Goal: Information Seeking & Learning: Learn about a topic

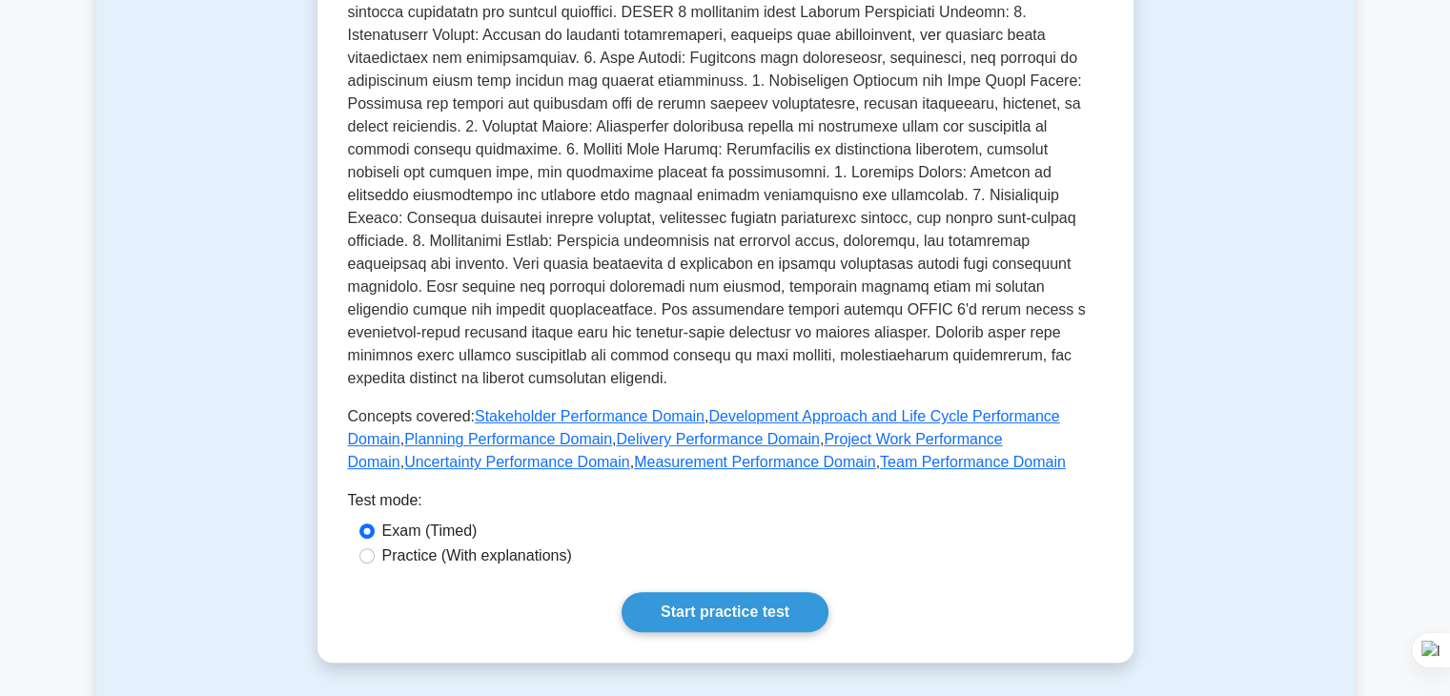
scroll to position [572, 0]
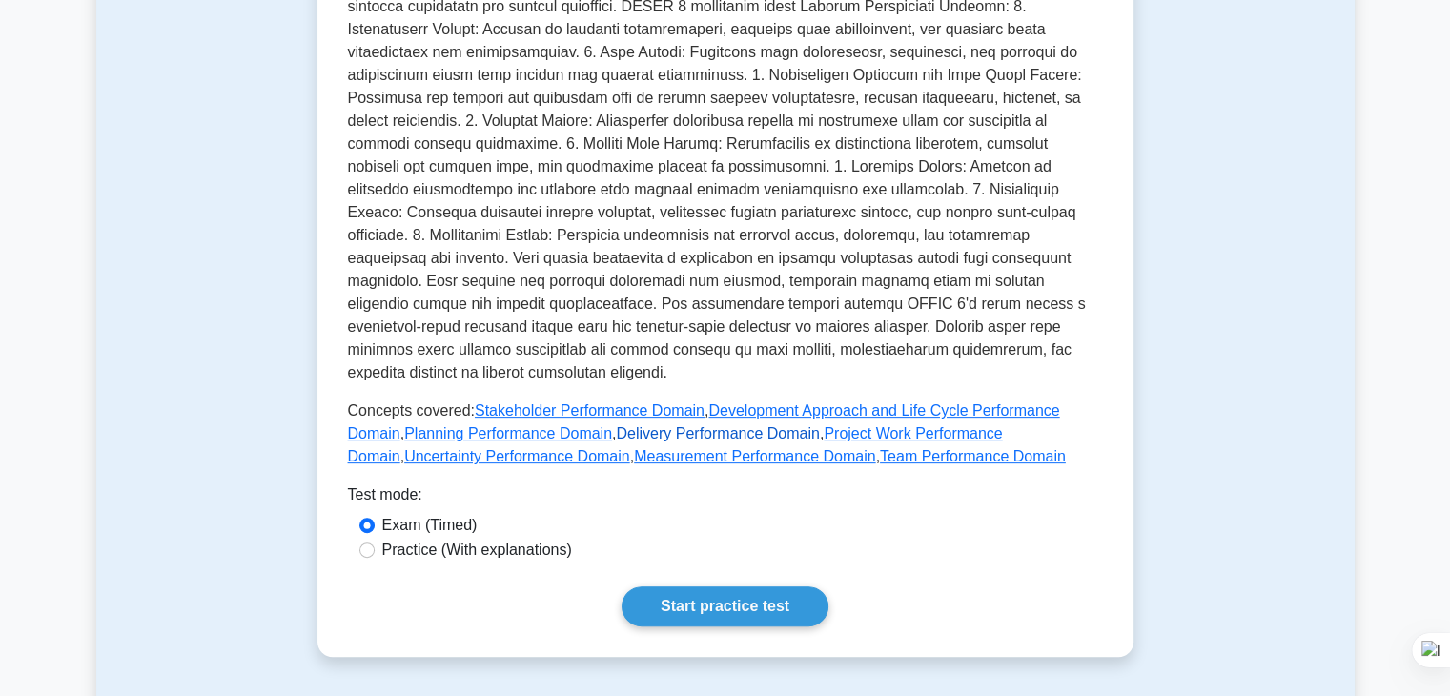
click at [651, 425] on link "Delivery Performance Domain" at bounding box center [717, 433] width 203 height 16
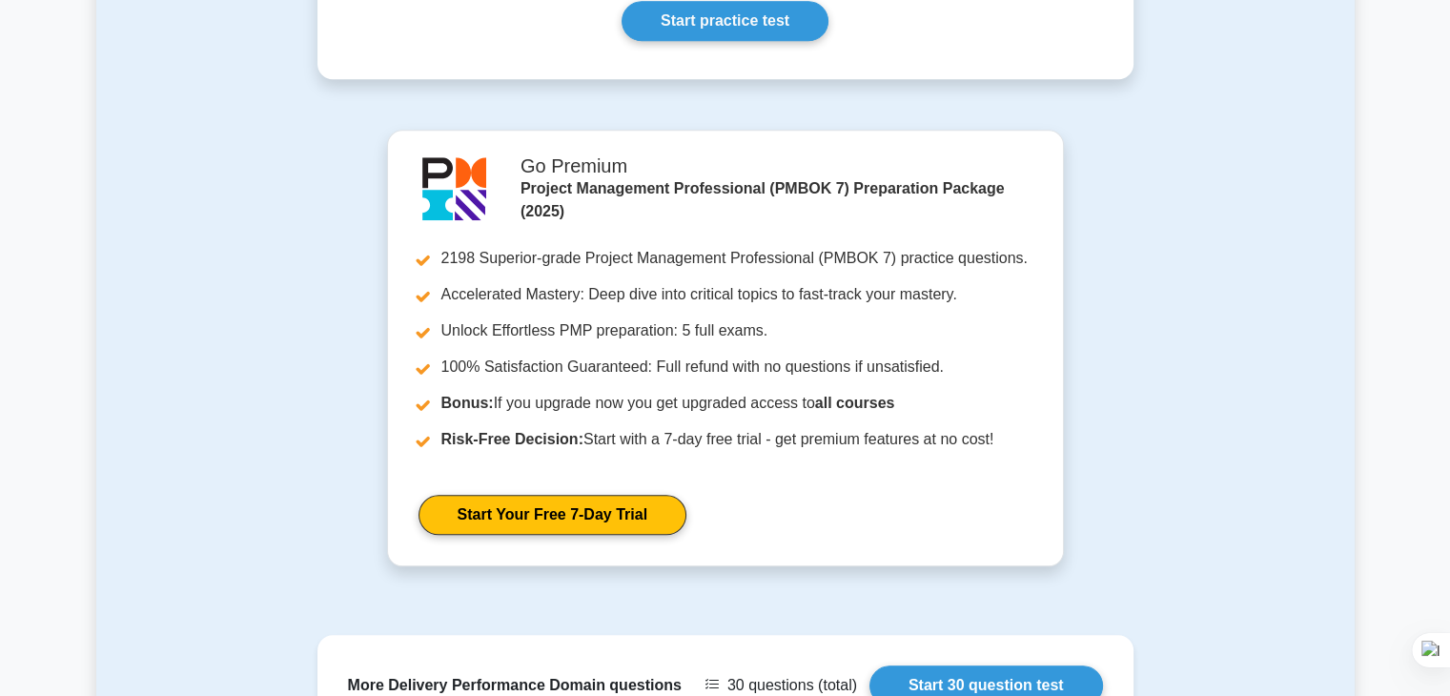
scroll to position [1887, 0]
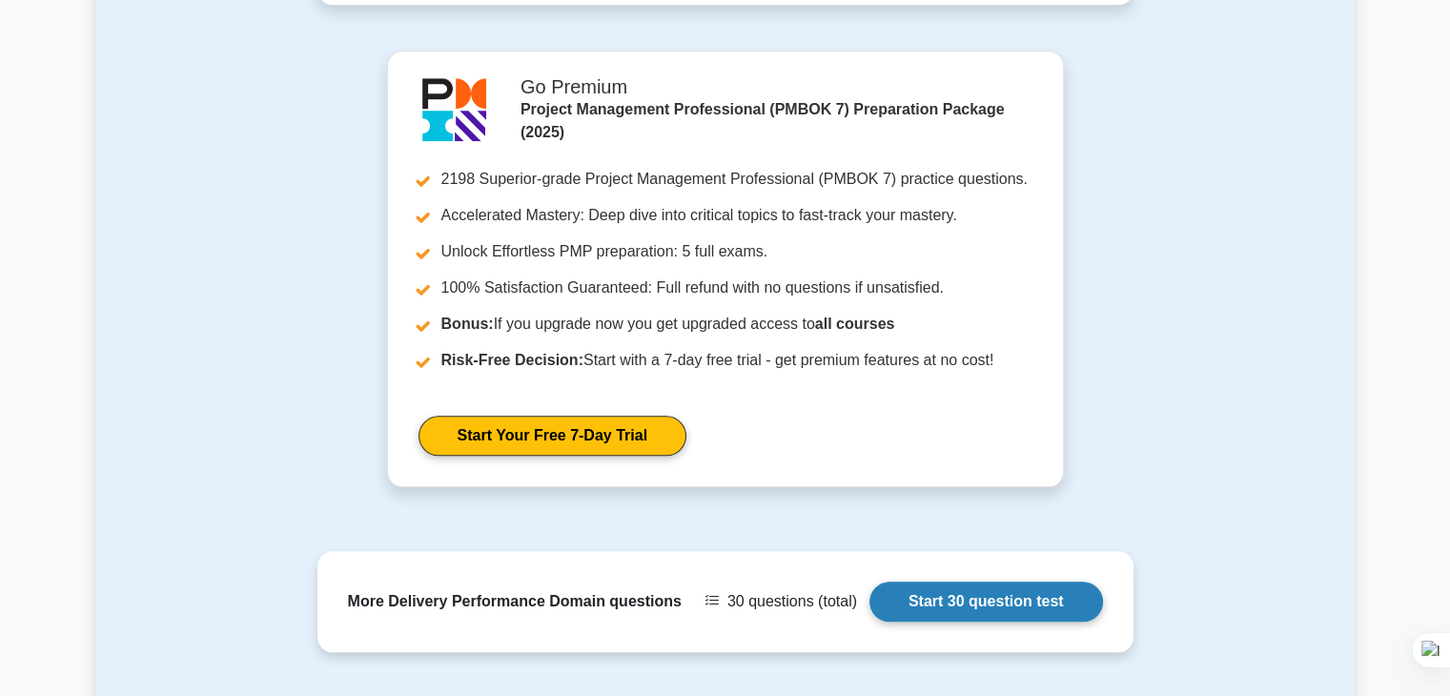
click at [1026, 582] on link "Start 30 question test" at bounding box center [987, 602] width 234 height 40
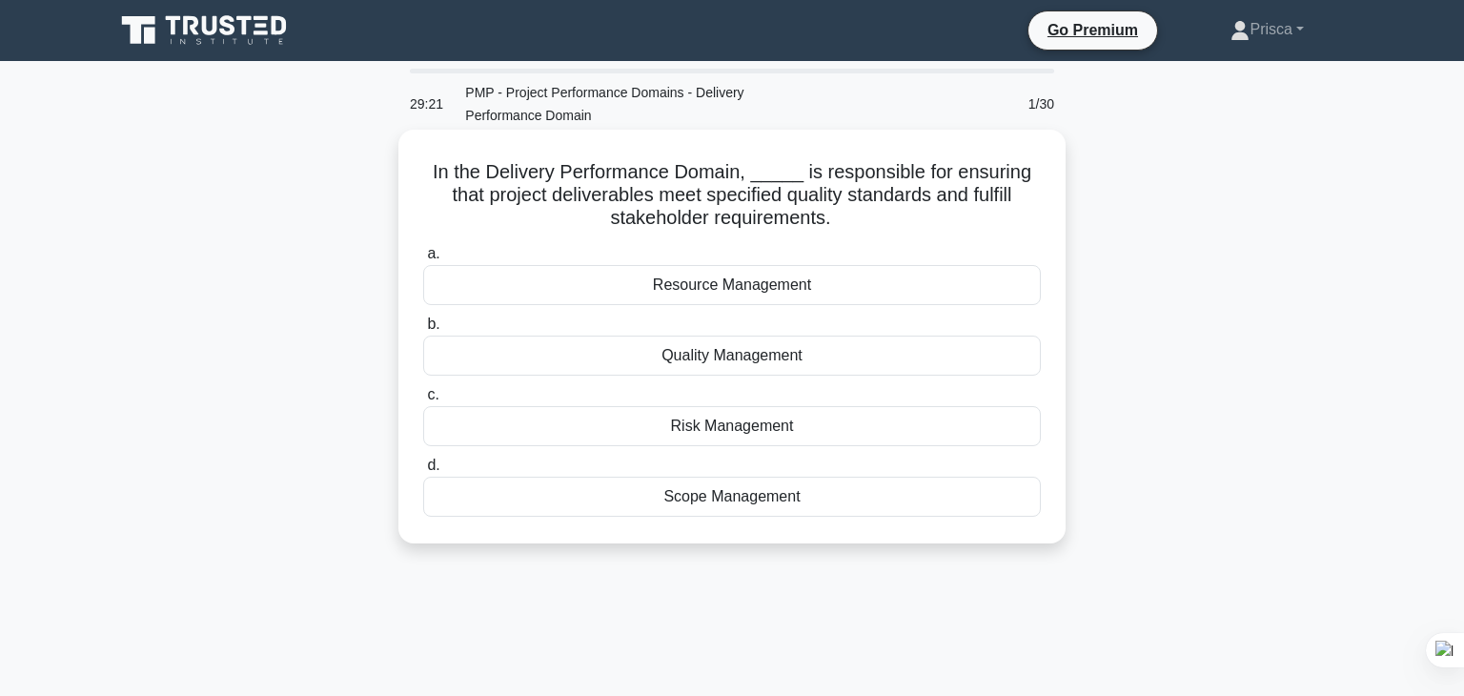
click at [741, 350] on div "Quality Management" at bounding box center [732, 356] width 618 height 40
click at [423, 331] on input "b. Quality Management" at bounding box center [423, 324] width 0 height 12
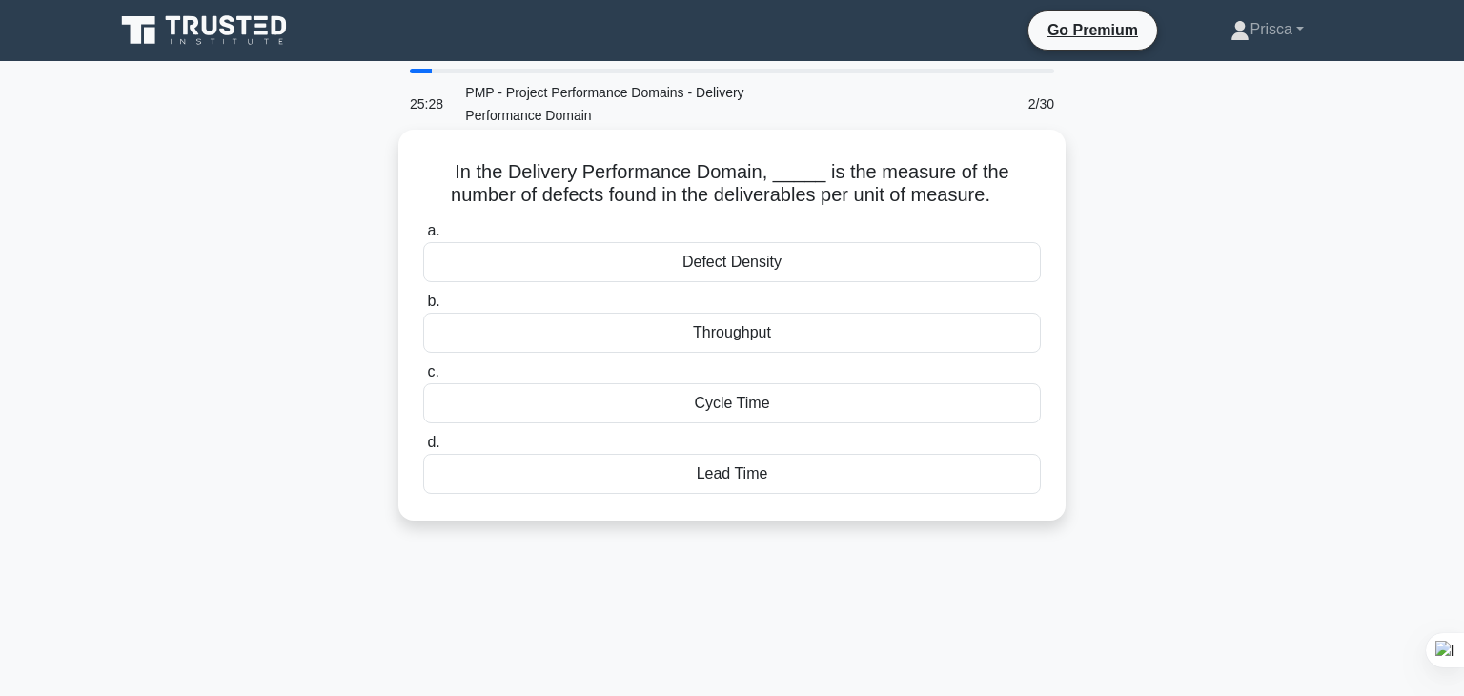
click at [773, 270] on div "Defect Density" at bounding box center [732, 262] width 618 height 40
click at [423, 237] on input "a. Defect Density" at bounding box center [423, 231] width 0 height 12
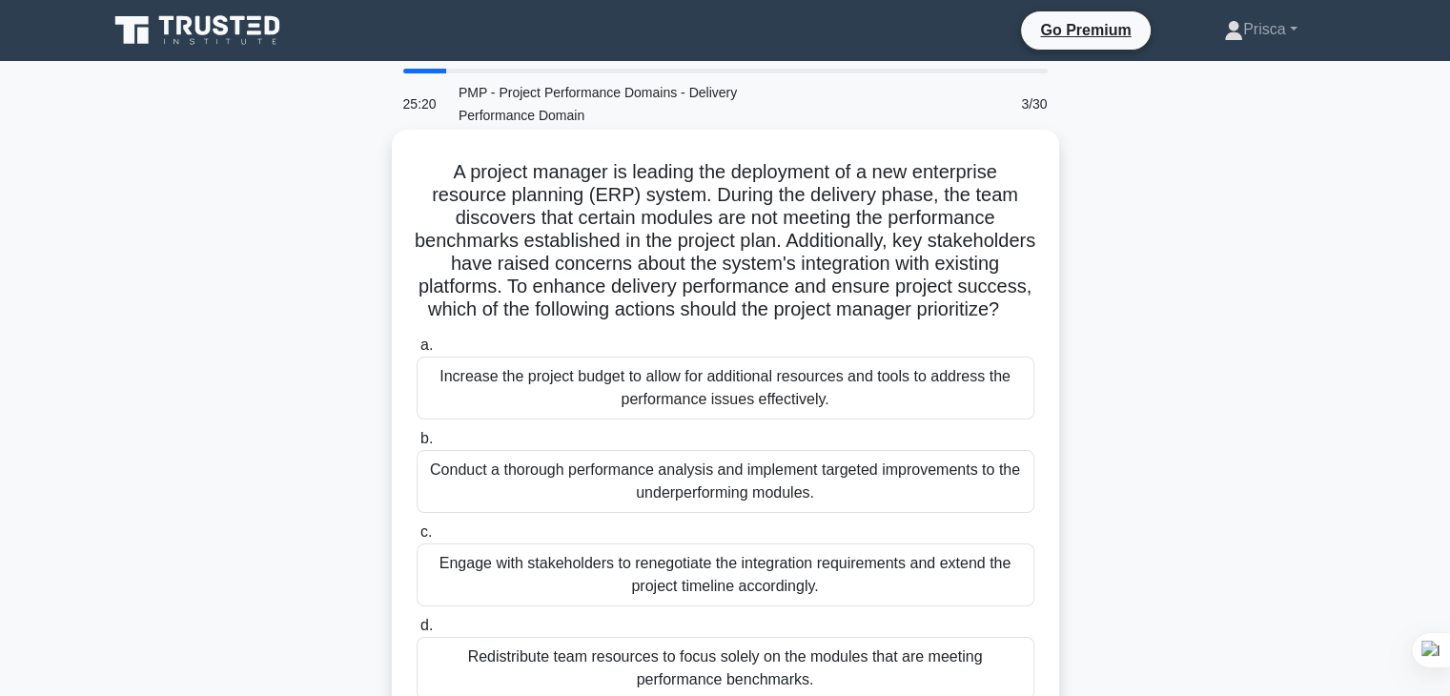
scroll to position [57, 0]
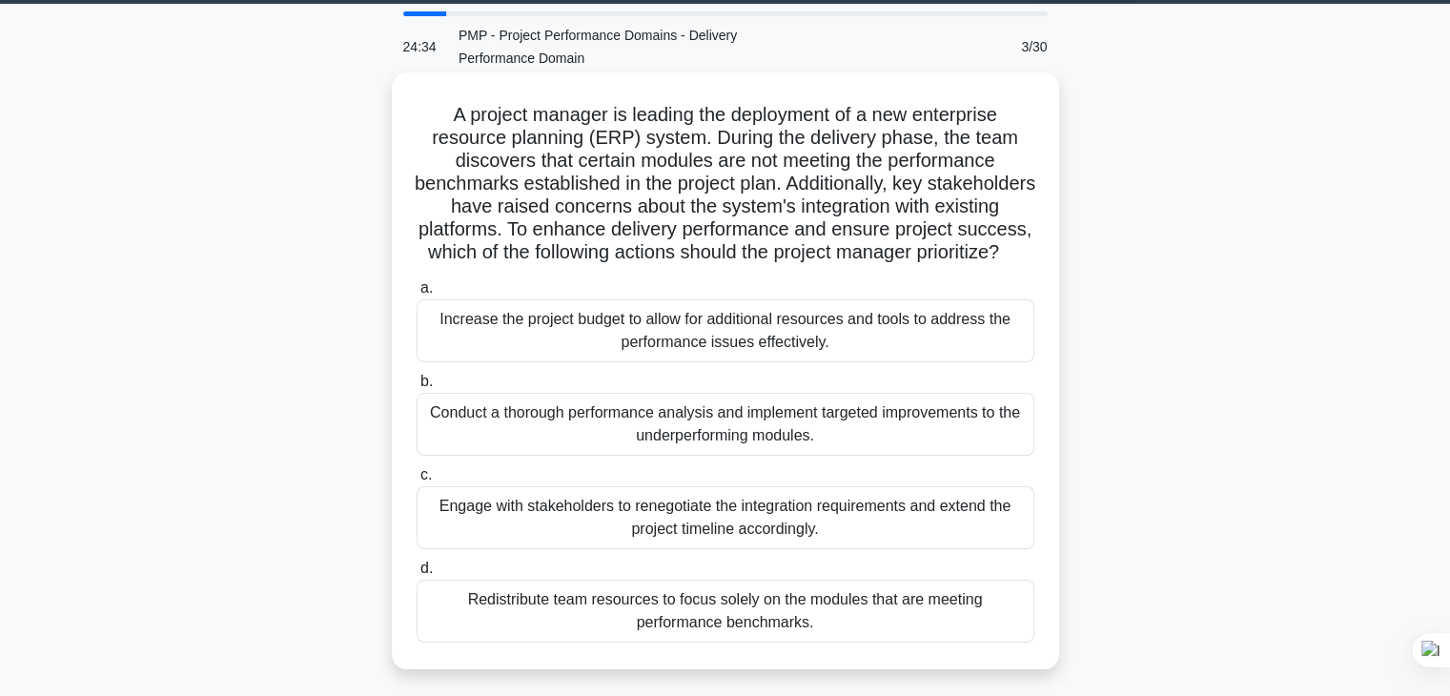
click at [740, 549] on div "Engage with stakeholders to renegotiate the integration requirements and extend…" at bounding box center [726, 517] width 618 height 63
click at [417, 481] on input "c. Engage with stakeholders to renegotiate the integration requirements and ext…" at bounding box center [417, 475] width 0 height 12
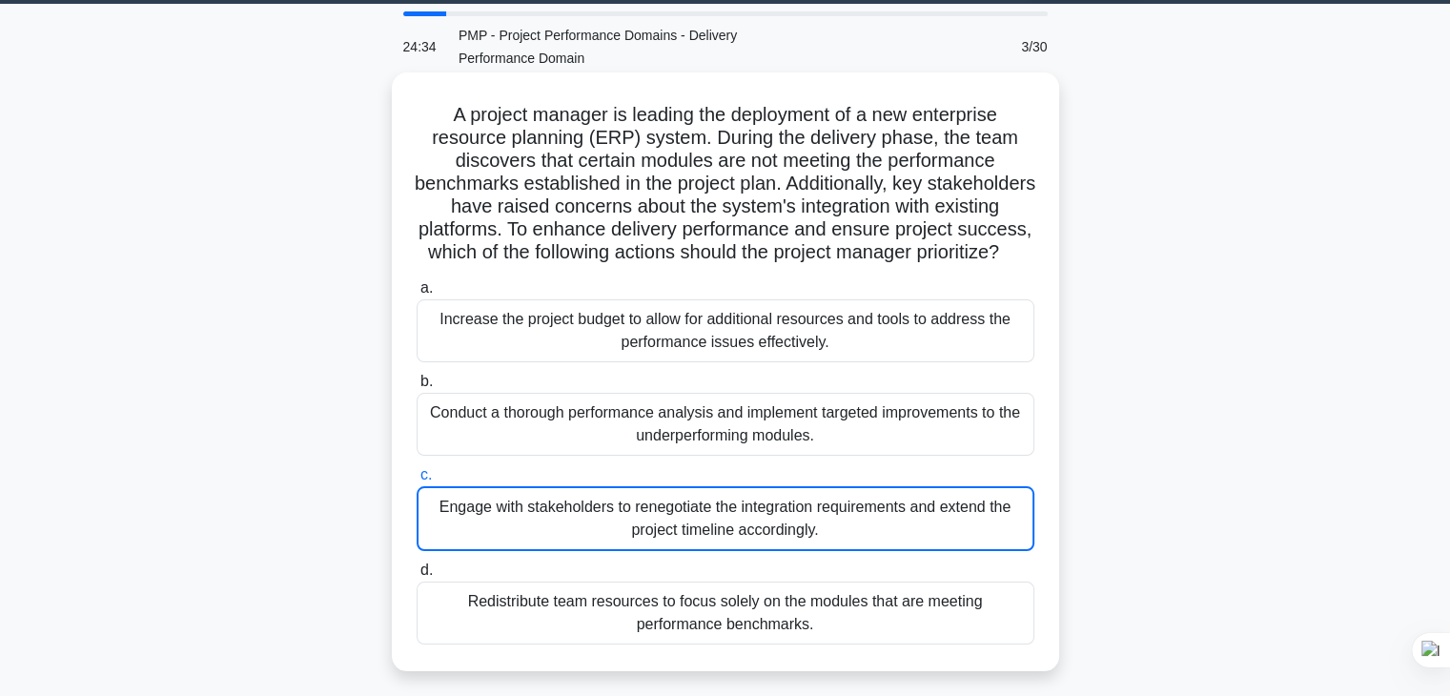
scroll to position [0, 0]
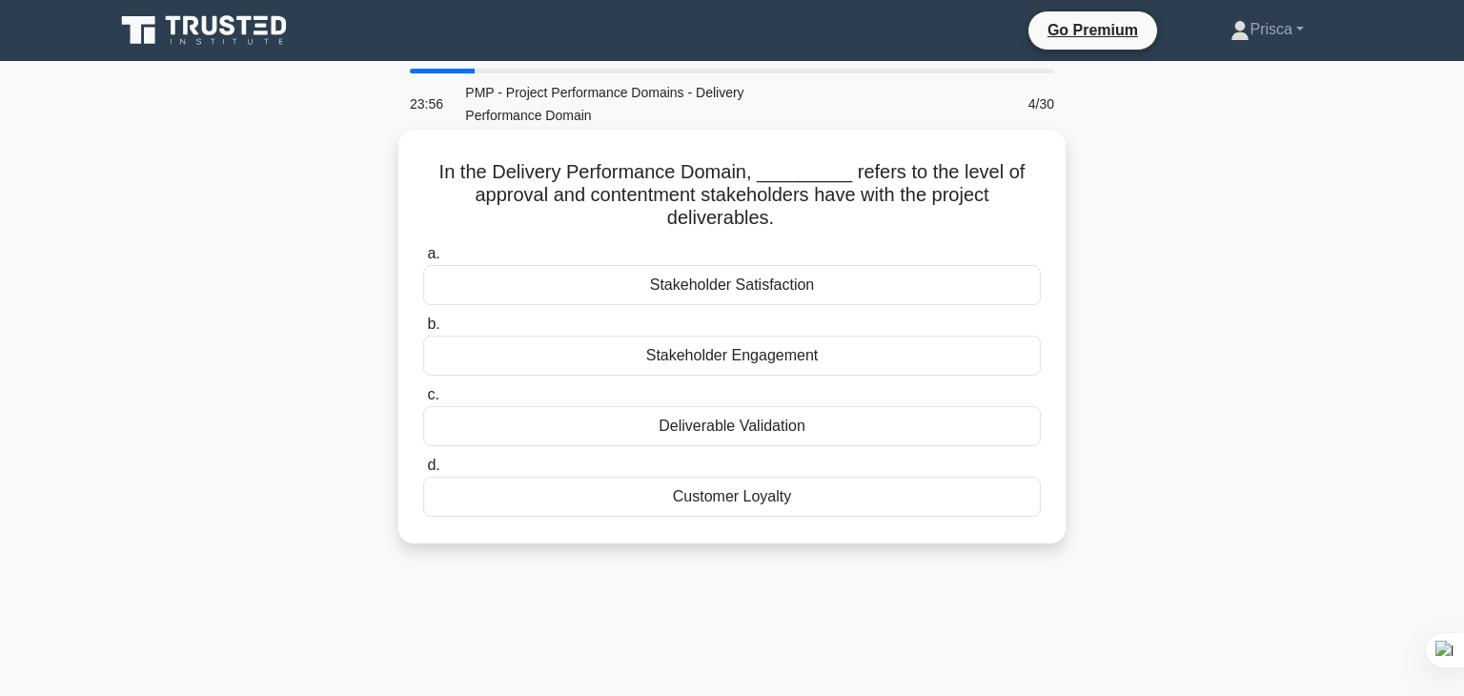
click at [805, 417] on div "Deliverable Validation" at bounding box center [732, 426] width 618 height 40
click at [423, 401] on input "c. Deliverable Validation" at bounding box center [423, 395] width 0 height 12
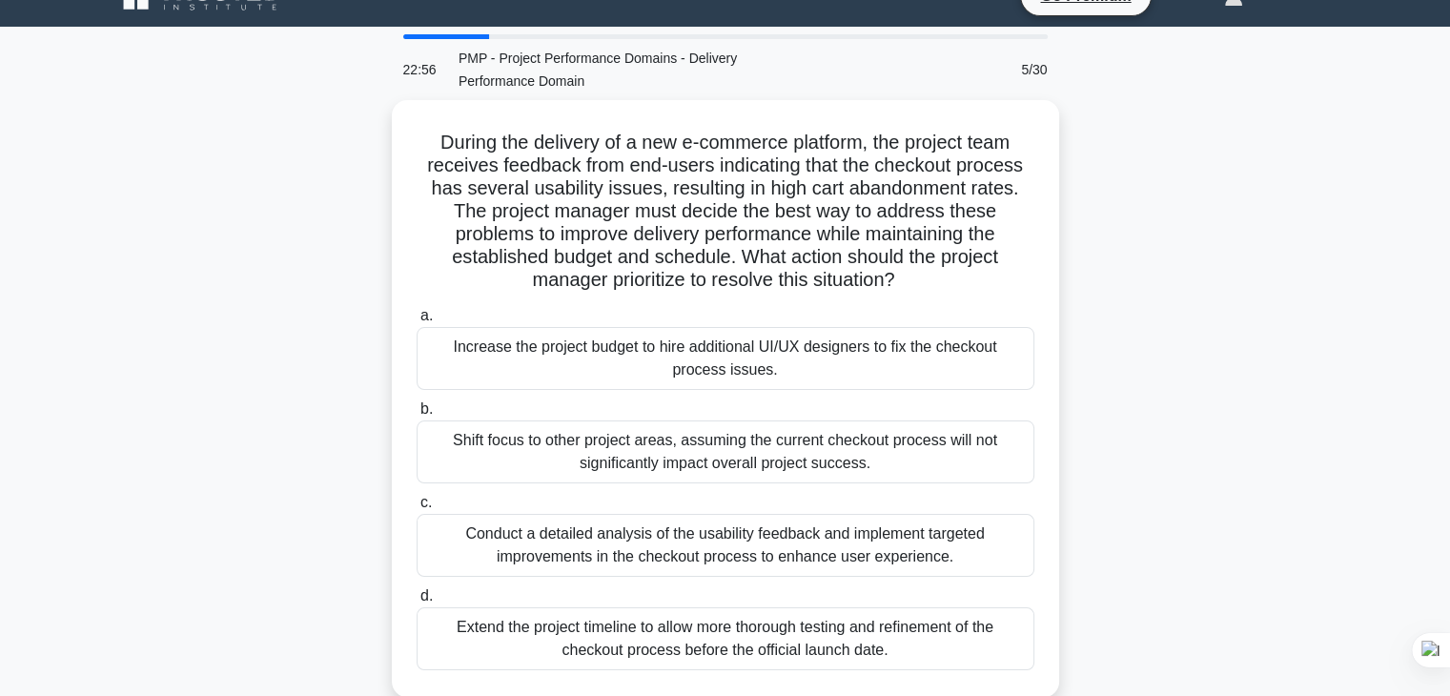
scroll to position [31, 0]
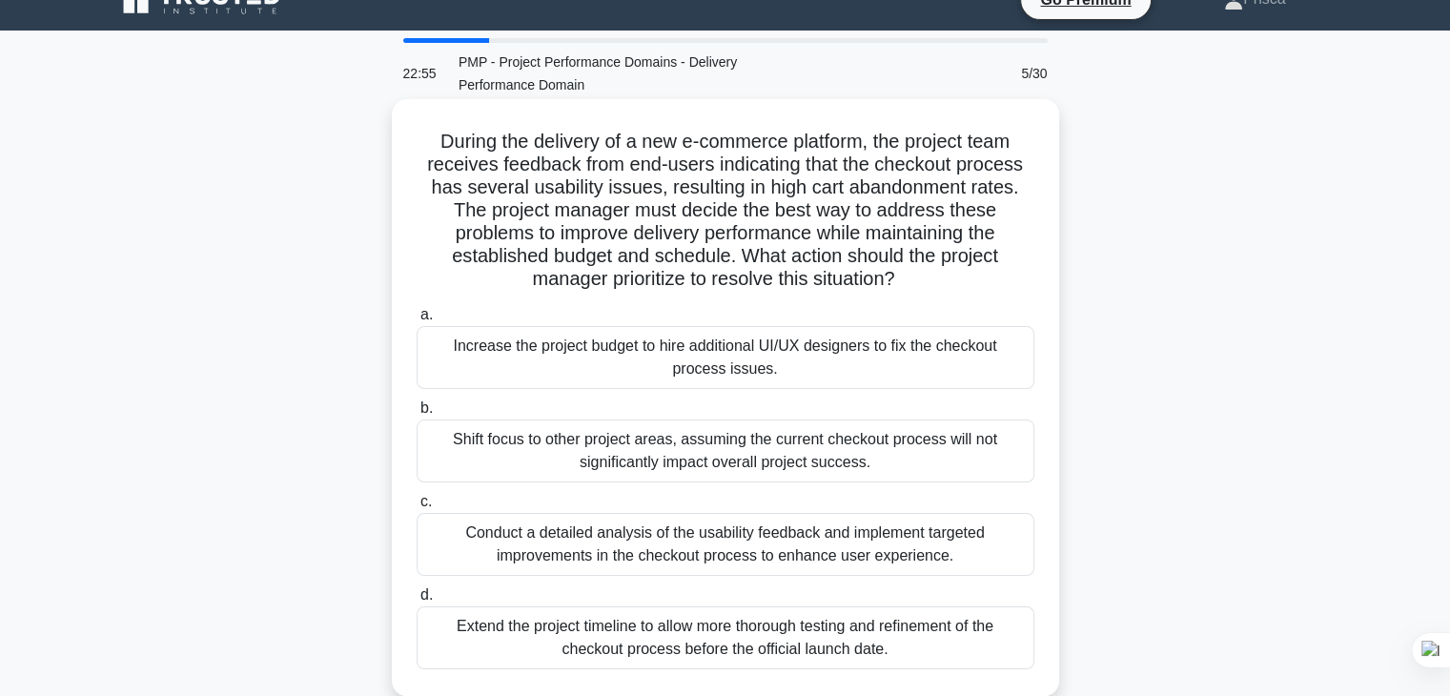
click at [736, 545] on div "Conduct a detailed analysis of the usability feedback and implement targeted im…" at bounding box center [726, 544] width 618 height 63
click at [417, 508] on input "c. Conduct a detailed analysis of the usability feedback and implement targeted…" at bounding box center [417, 502] width 0 height 12
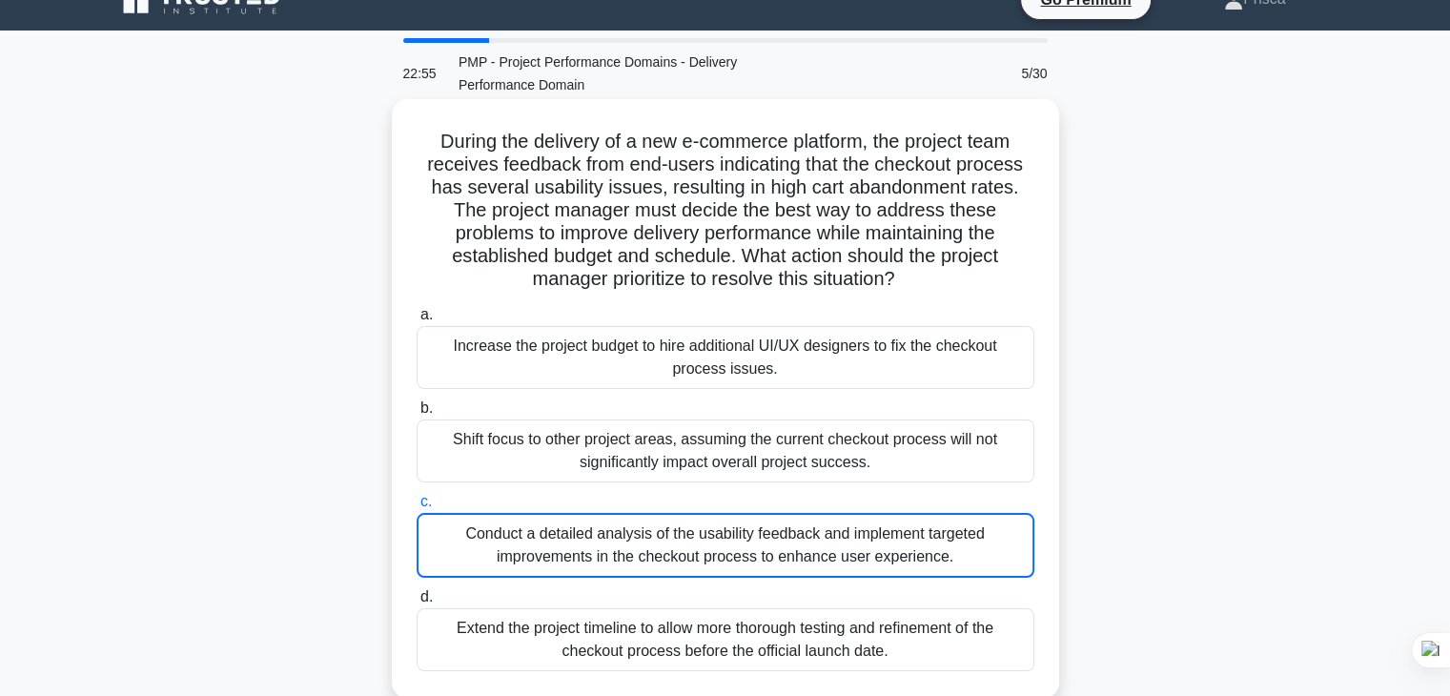
scroll to position [0, 0]
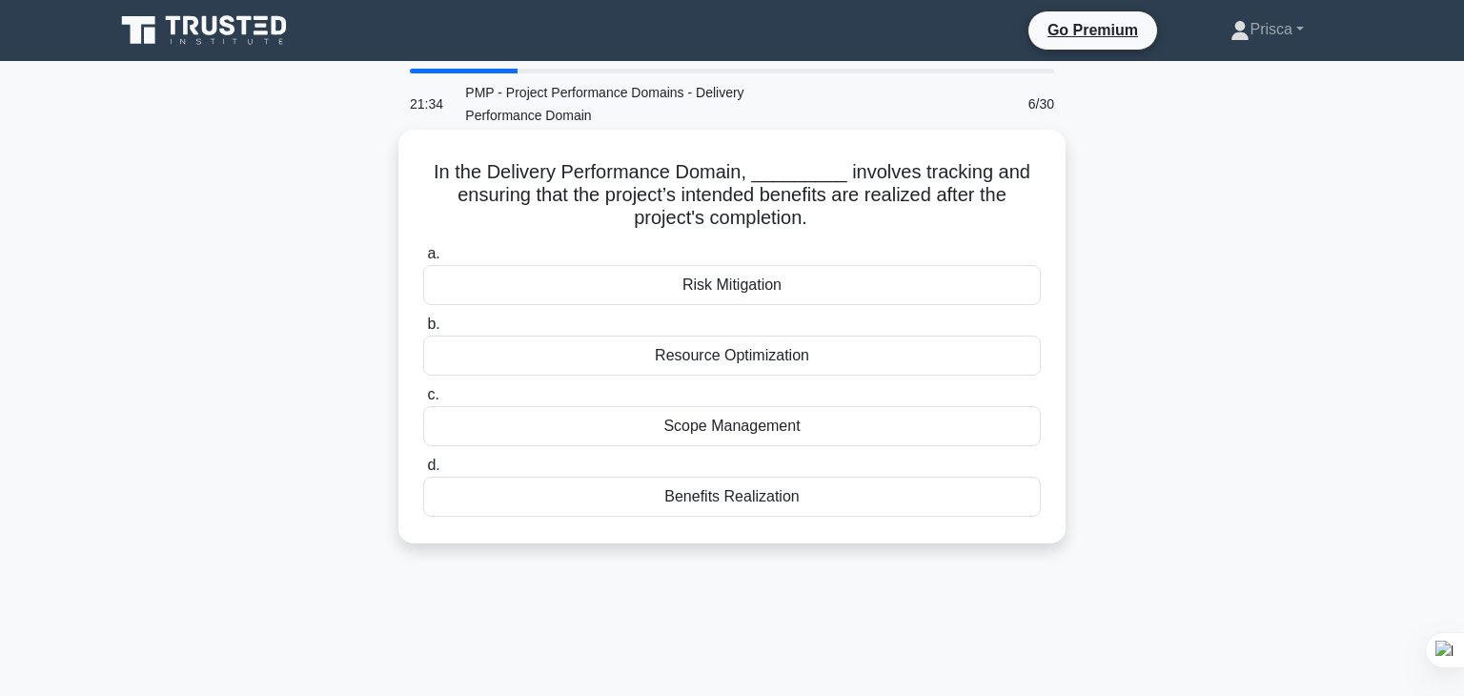
click at [748, 490] on div "Benefits Realization" at bounding box center [732, 497] width 618 height 40
click at [423, 472] on input "d. Benefits Realization" at bounding box center [423, 466] width 0 height 12
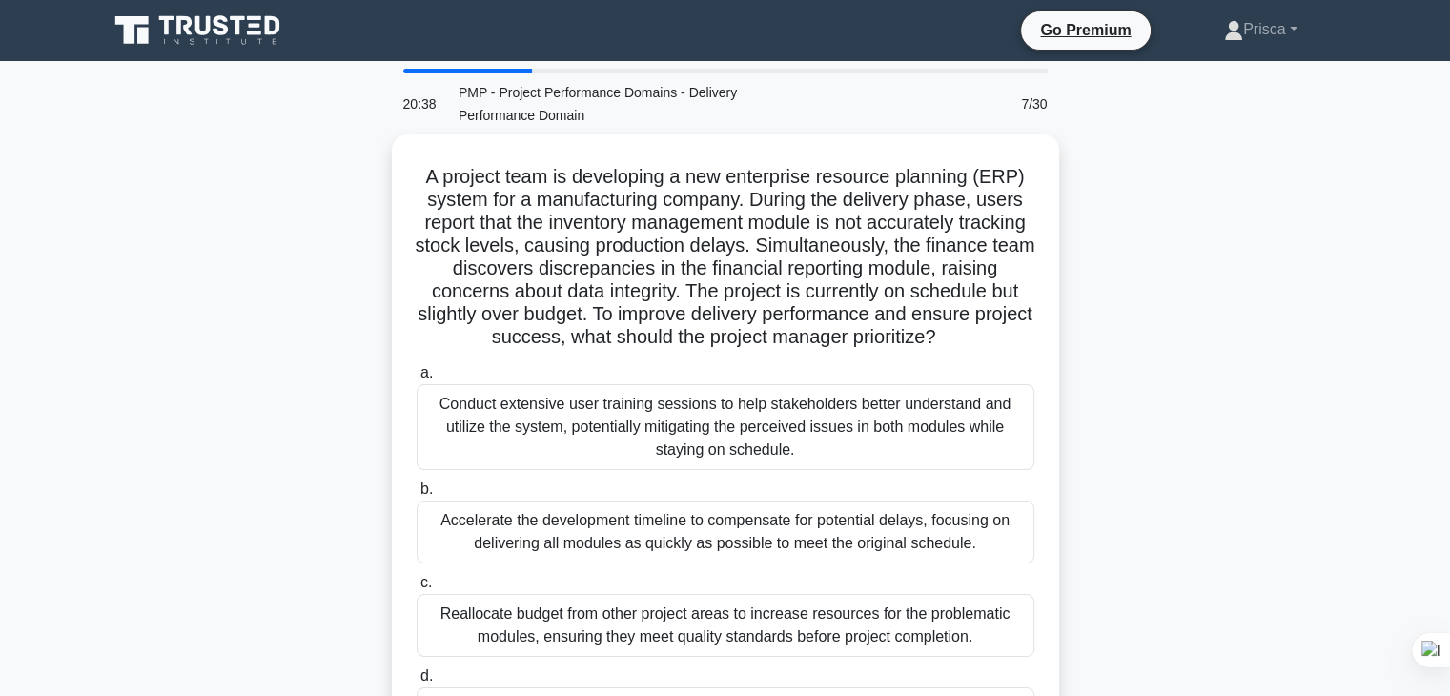
scroll to position [103, 0]
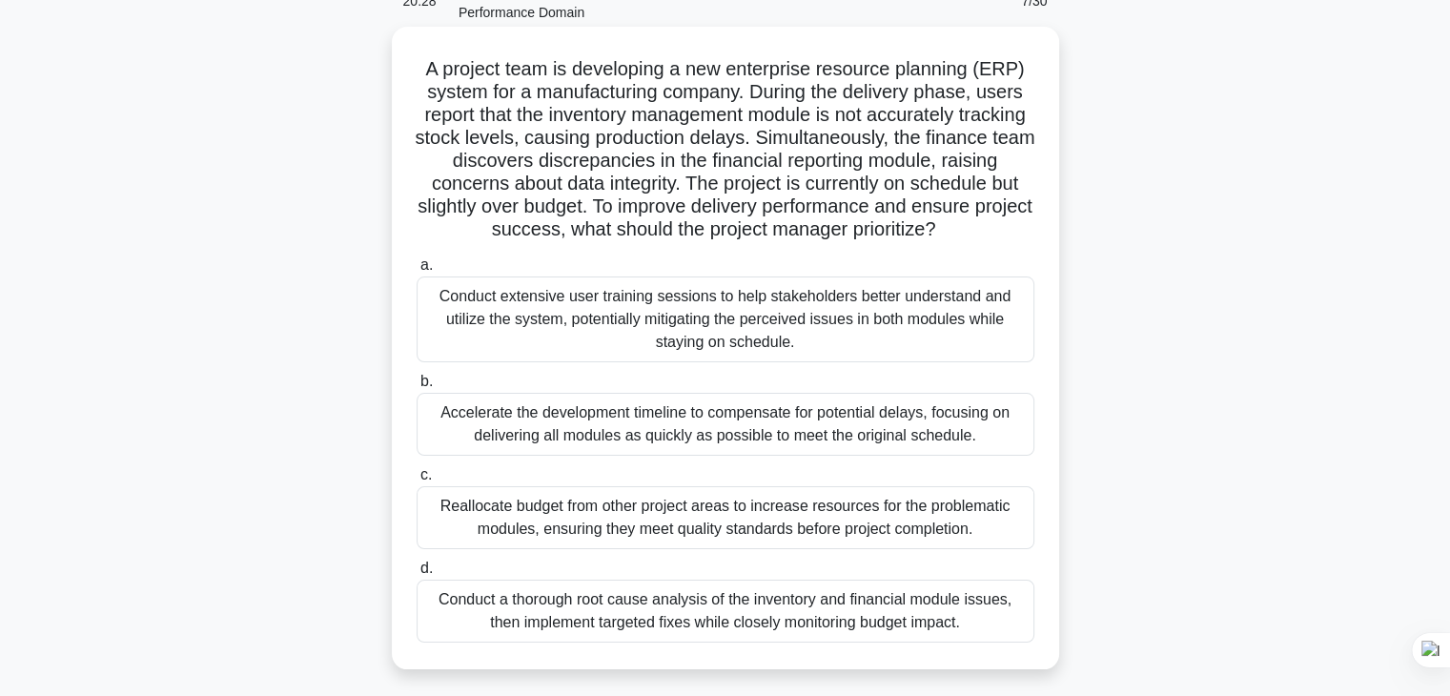
click at [726, 615] on div "Conduct a thorough root cause analysis of the inventory and financial module is…" at bounding box center [726, 611] width 618 height 63
click at [417, 575] on input "d. Conduct a thorough root cause analysis of the inventory and financial module…" at bounding box center [417, 569] width 0 height 12
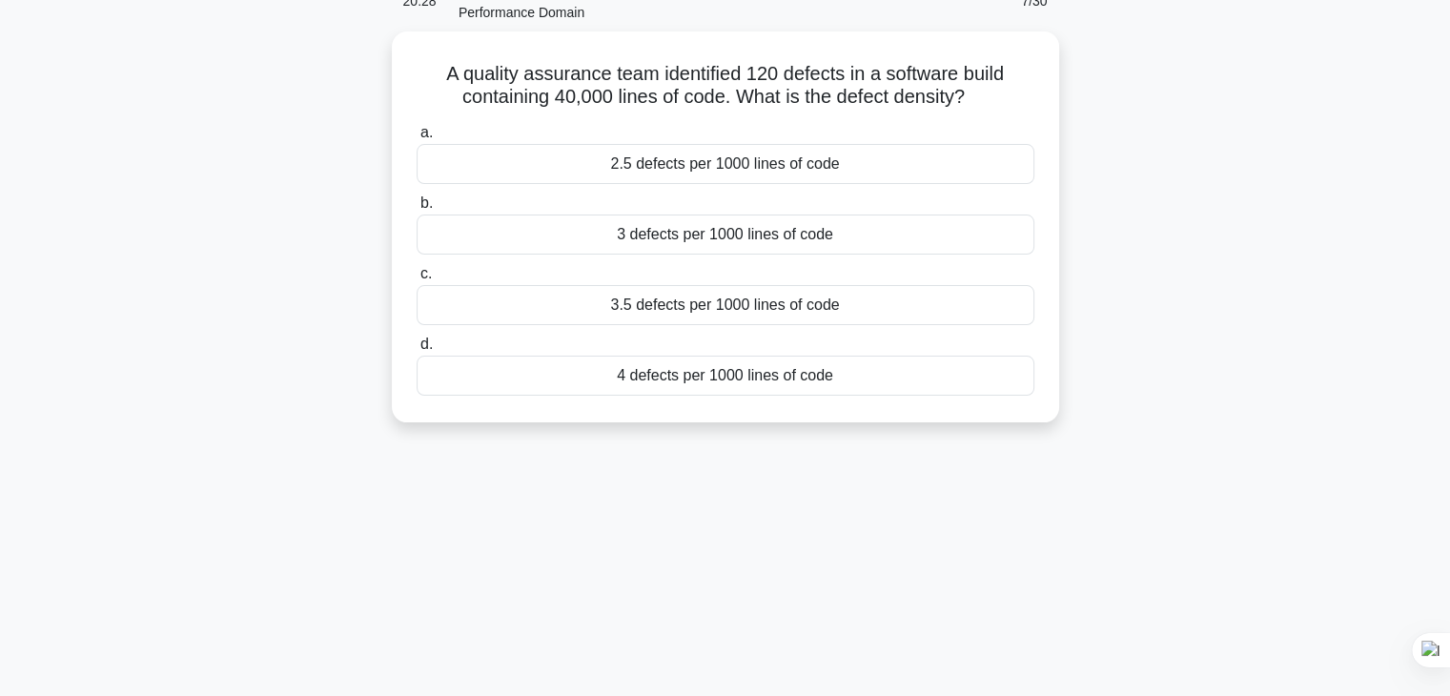
scroll to position [0, 0]
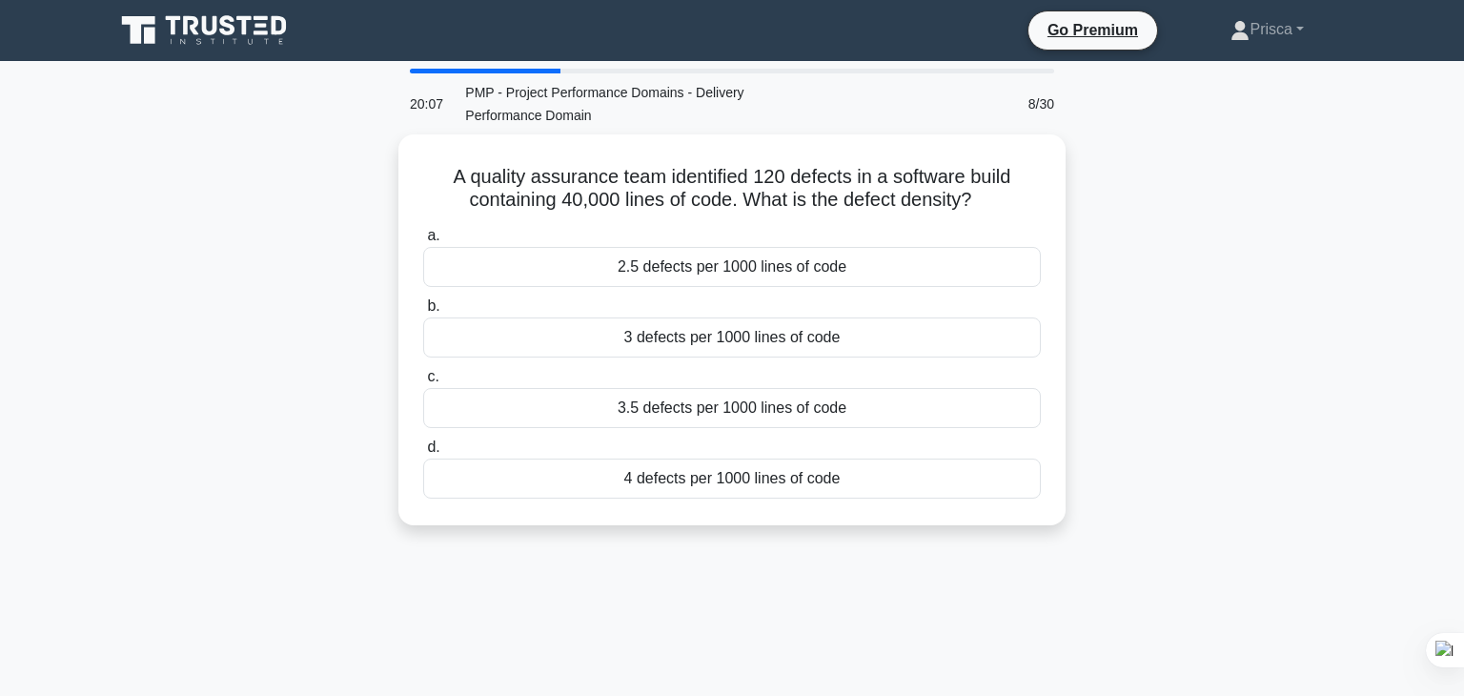
click at [726, 615] on main "20:07 PMP - Project Performance Domains - Delivery Performance Domain 8/30 A qu…" at bounding box center [732, 545] width 1464 height 969
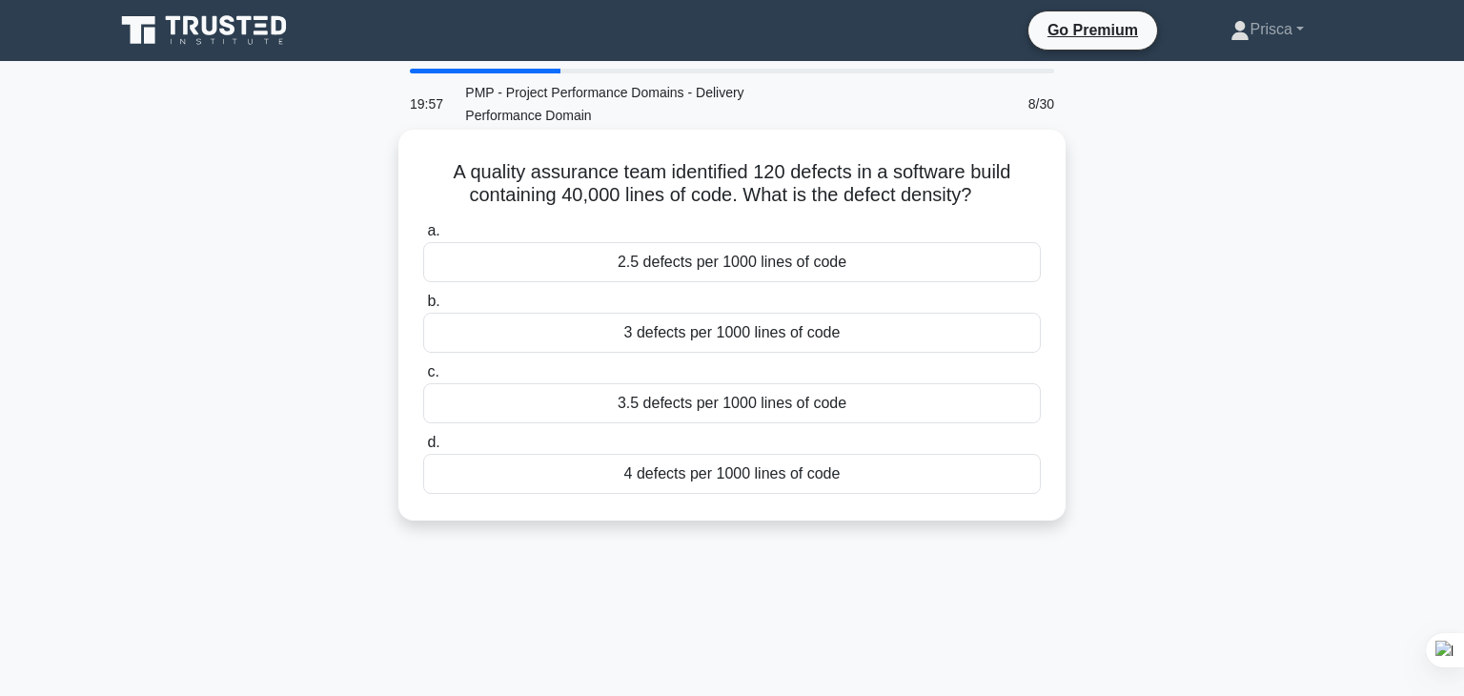
click at [728, 319] on div "3 defects per 1000 lines of code" at bounding box center [732, 333] width 618 height 40
click at [423, 308] on input "b. 3 defects per 1000 lines of code" at bounding box center [423, 302] width 0 height 12
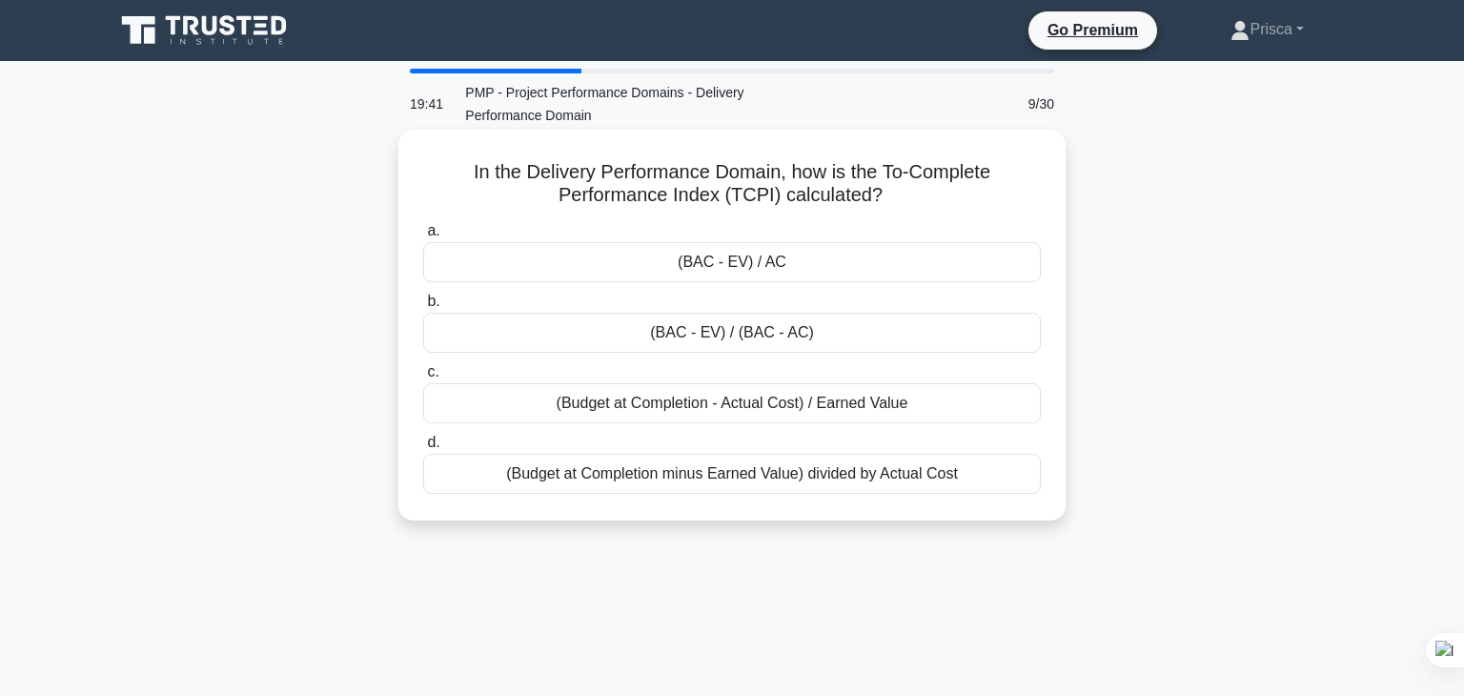
click at [754, 329] on div "(BAC - EV) / (BAC - AC)" at bounding box center [732, 333] width 618 height 40
click at [423, 308] on input "b. (BAC - EV) / (BAC - AC)" at bounding box center [423, 302] width 0 height 12
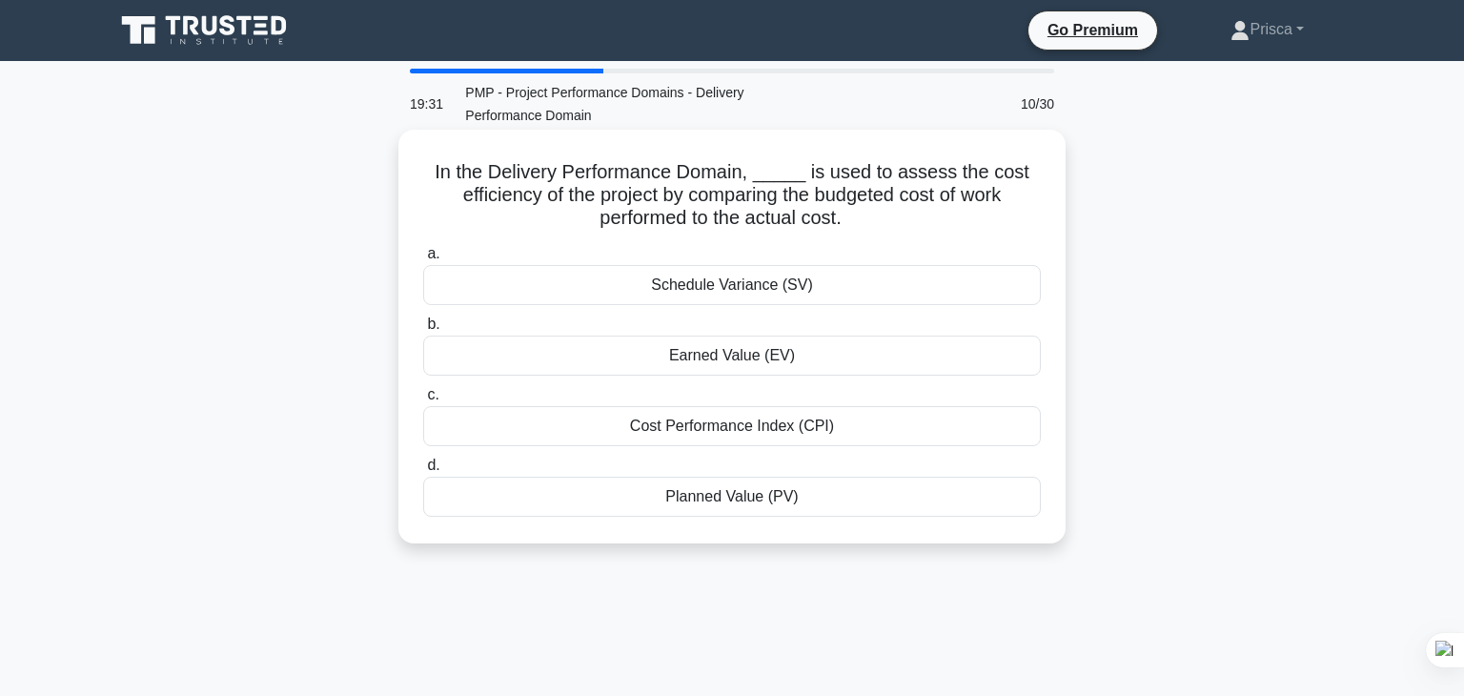
click at [781, 383] on label "c. Cost Performance Index (CPI)" at bounding box center [732, 414] width 618 height 63
click at [423, 389] on input "c. Cost Performance Index (CPI)" at bounding box center [423, 395] width 0 height 12
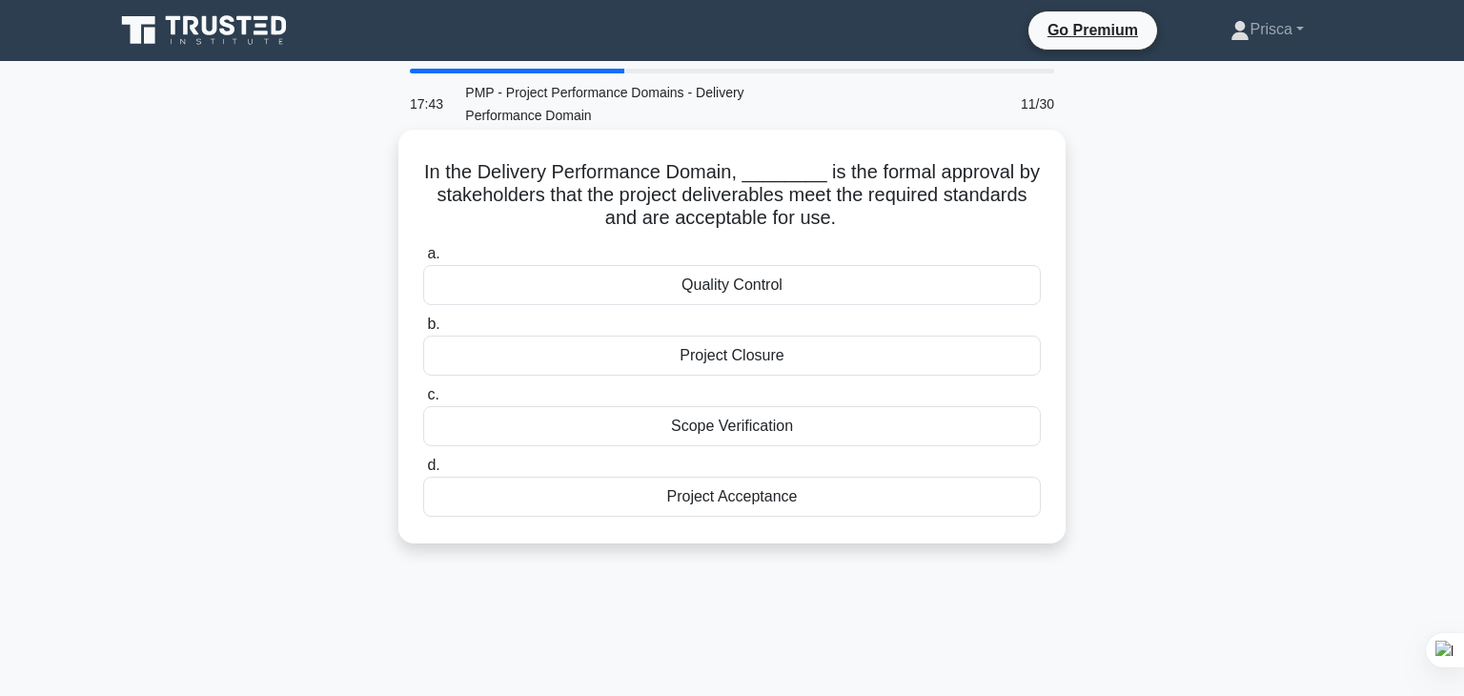
click at [728, 424] on div "Scope Verification" at bounding box center [732, 426] width 618 height 40
click at [423, 401] on input "c. Scope Verification" at bounding box center [423, 395] width 0 height 12
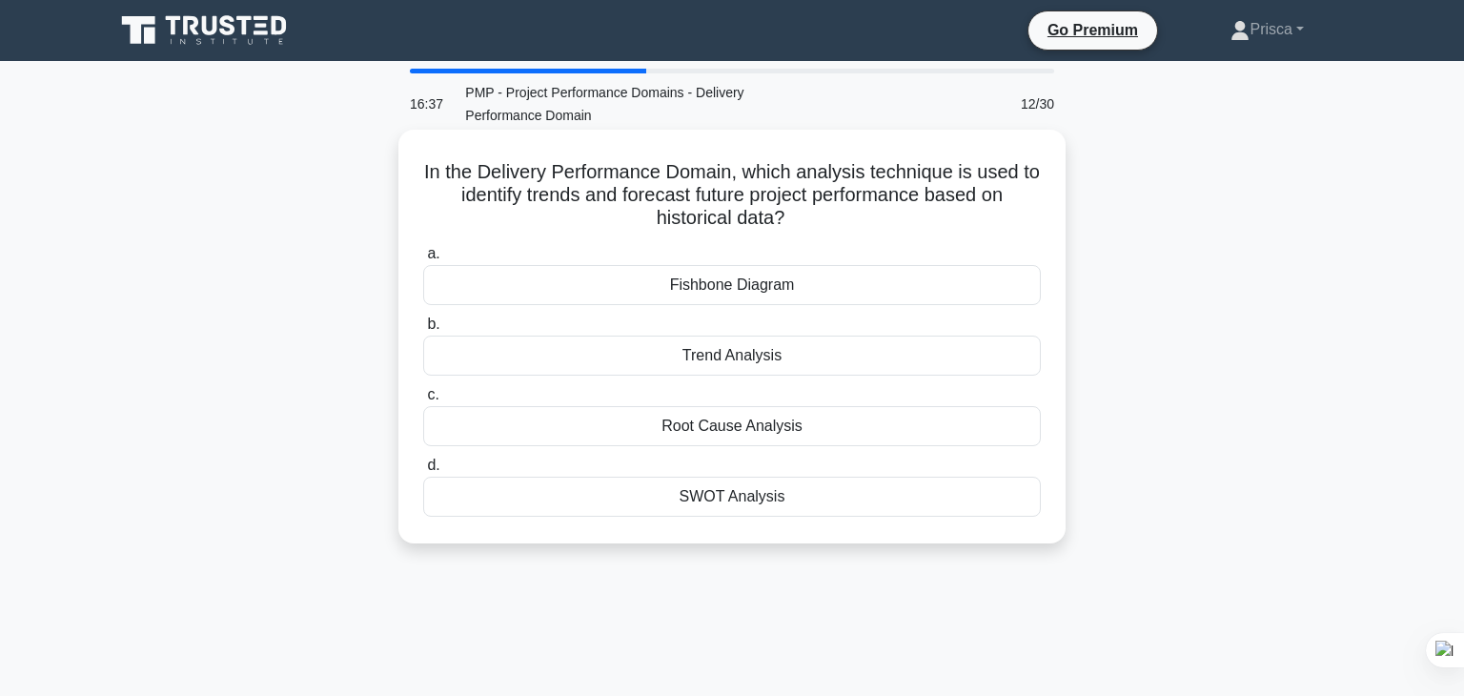
click at [703, 340] on div "Trend Analysis" at bounding box center [732, 356] width 618 height 40
click at [423, 331] on input "b. Trend Analysis" at bounding box center [423, 324] width 0 height 12
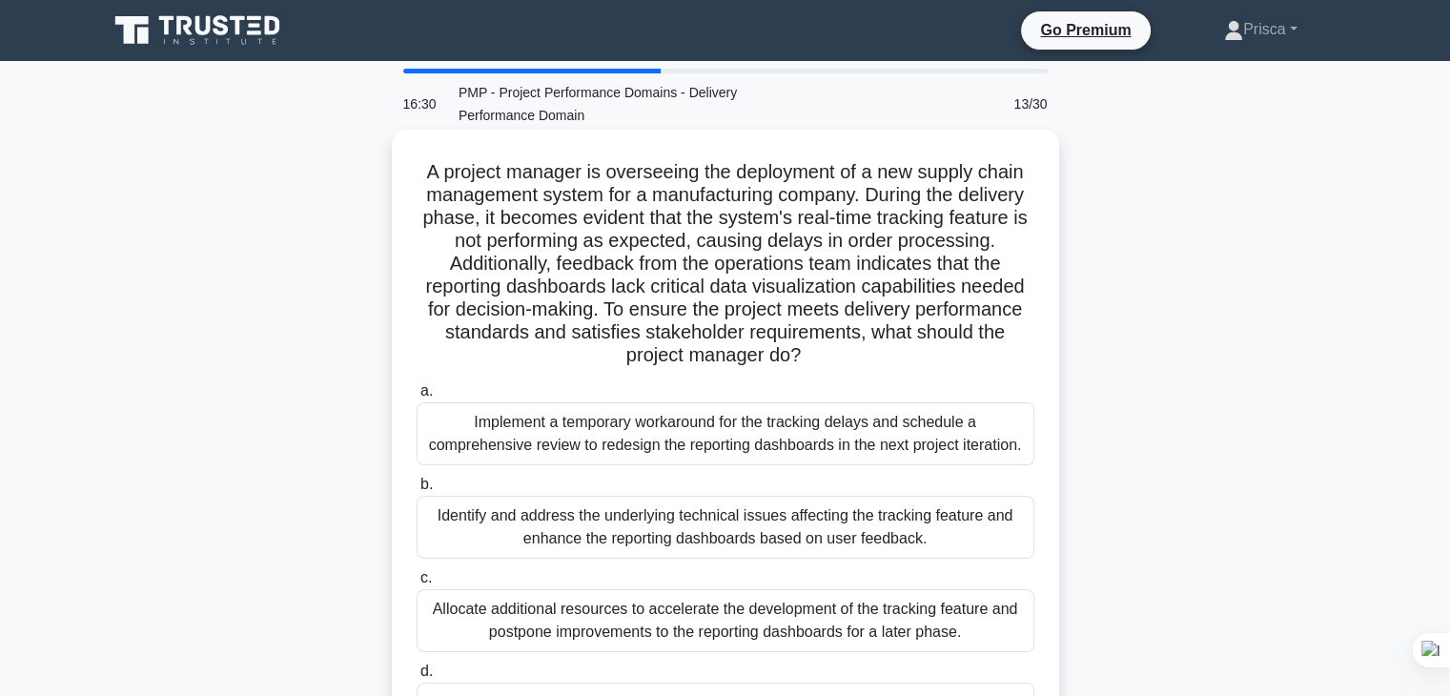
click at [687, 447] on div "Implement a temporary workaround for the tracking delays and schedule a compreh…" at bounding box center [726, 433] width 618 height 63
click at [417, 398] on input "a. Implement a temporary workaround for the tracking delays and schedule a comp…" at bounding box center [417, 391] width 0 height 12
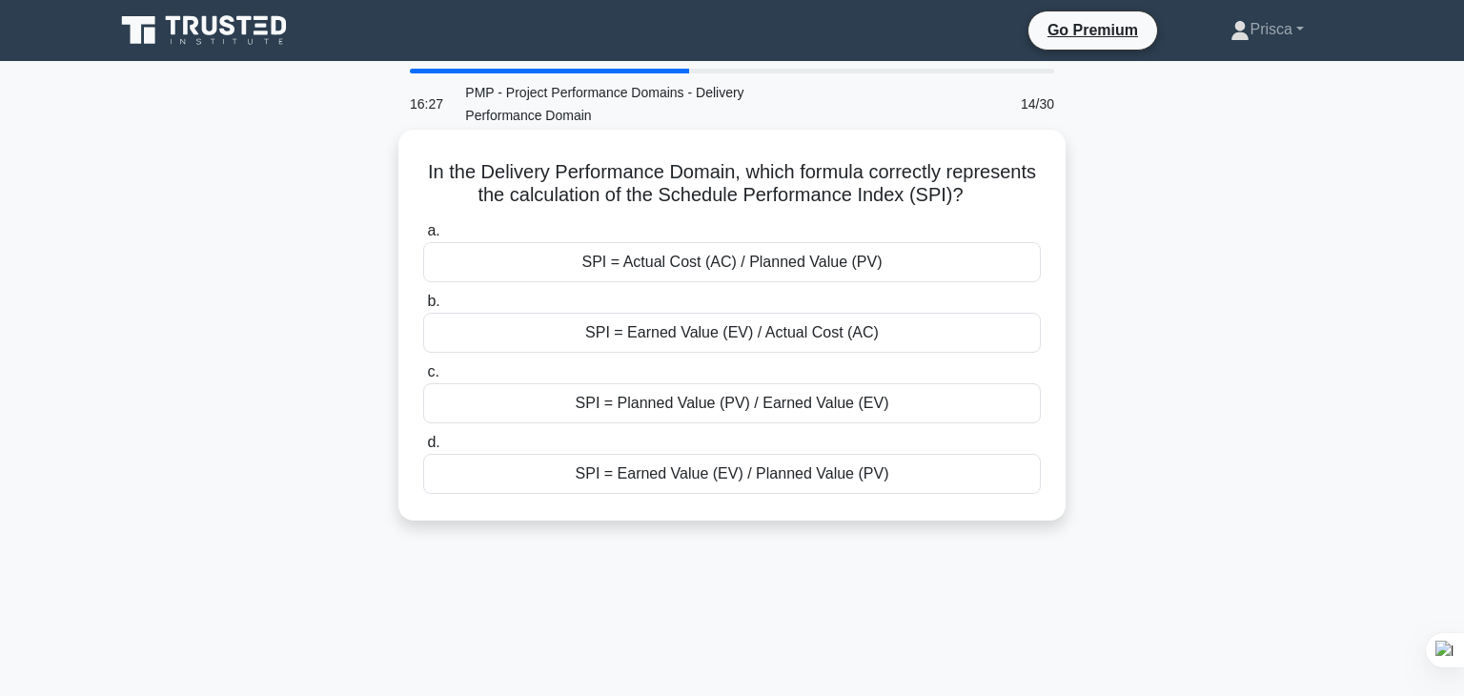
click at [683, 489] on div "In the Delivery Performance Domain, which formula correctly represents the calc…" at bounding box center [732, 325] width 652 height 376
click at [685, 478] on div "SPI = Earned Value (EV) / Planned Value (PV)" at bounding box center [732, 474] width 618 height 40
click at [423, 449] on input "d. SPI = Earned Value (EV) / Planned Value (PV)" at bounding box center [423, 443] width 0 height 12
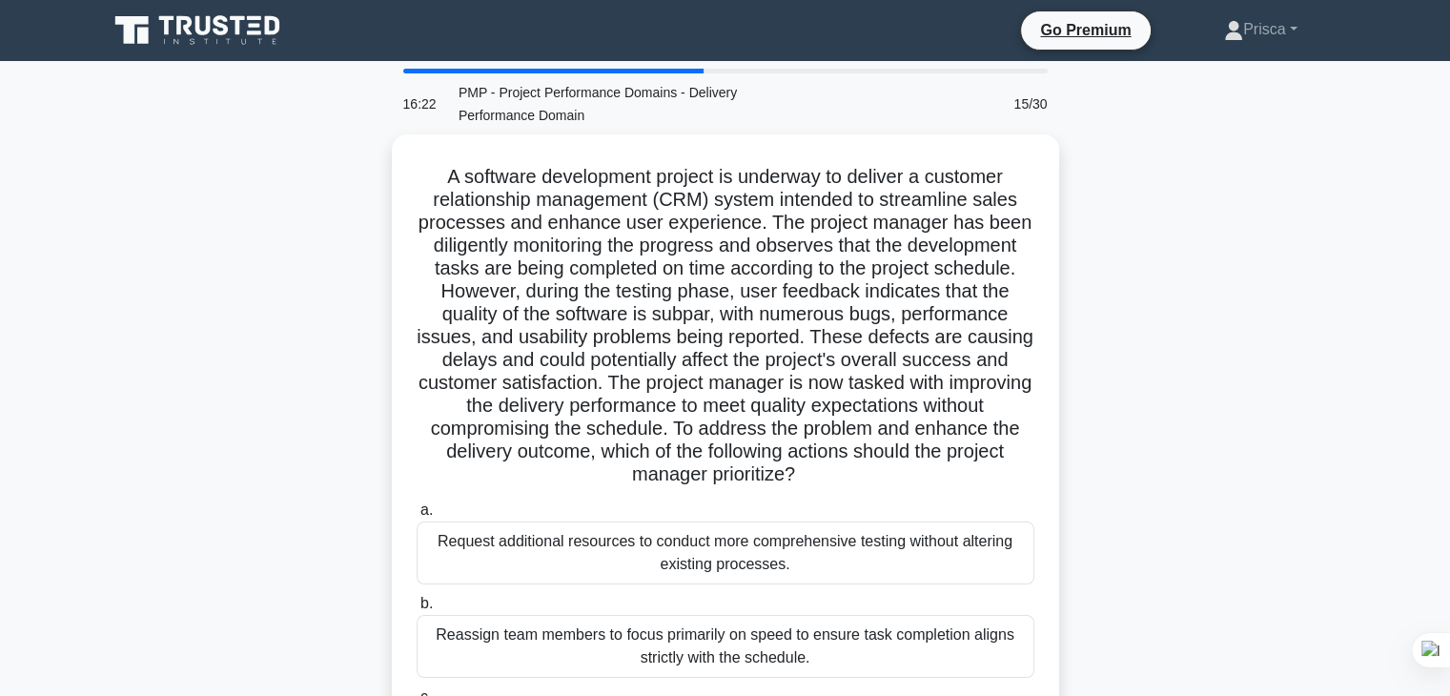
click at [685, 478] on div "A software development project is underway to deliver a customer relationship m…" at bounding box center [725, 501] width 652 height 719
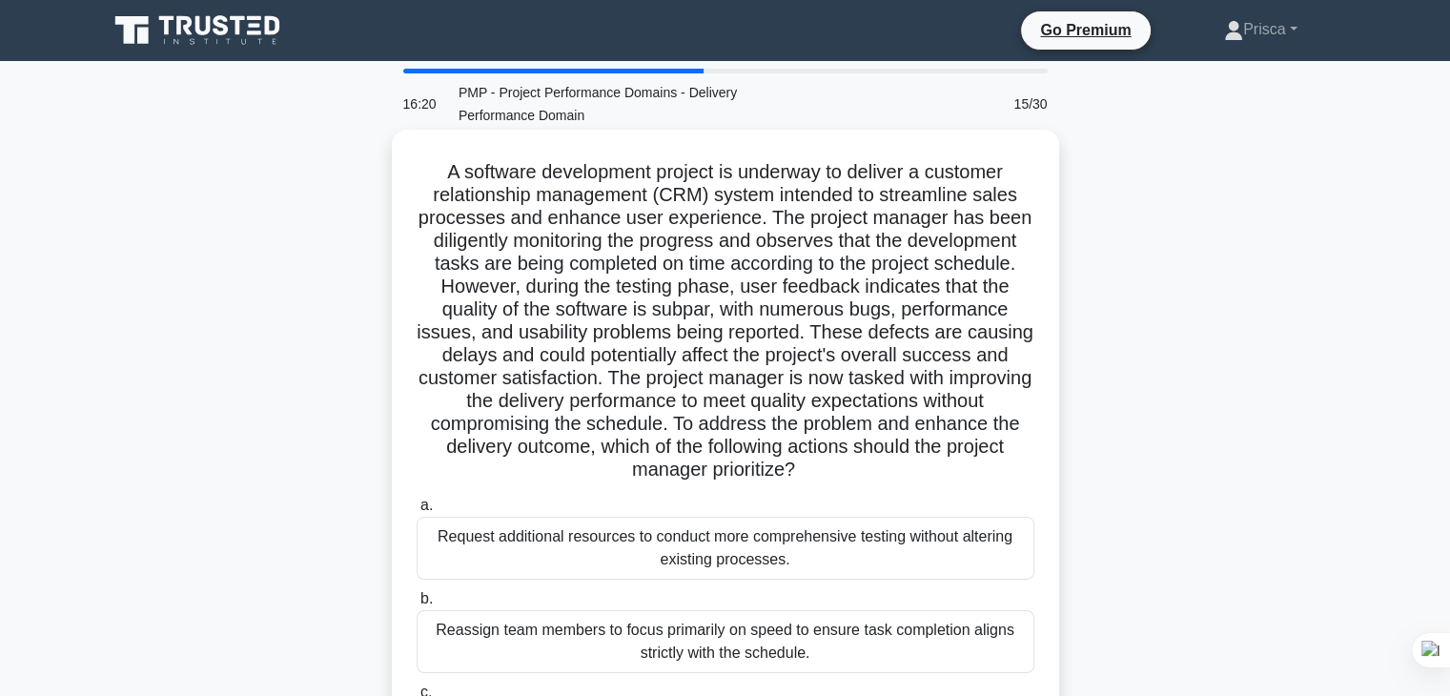
click at [696, 530] on div "Request additional resources to conduct more comprehensive testing without alte…" at bounding box center [726, 548] width 618 height 63
click at [417, 512] on input "a. Request additional resources to conduct more comprehensive testing without a…" at bounding box center [417, 506] width 0 height 12
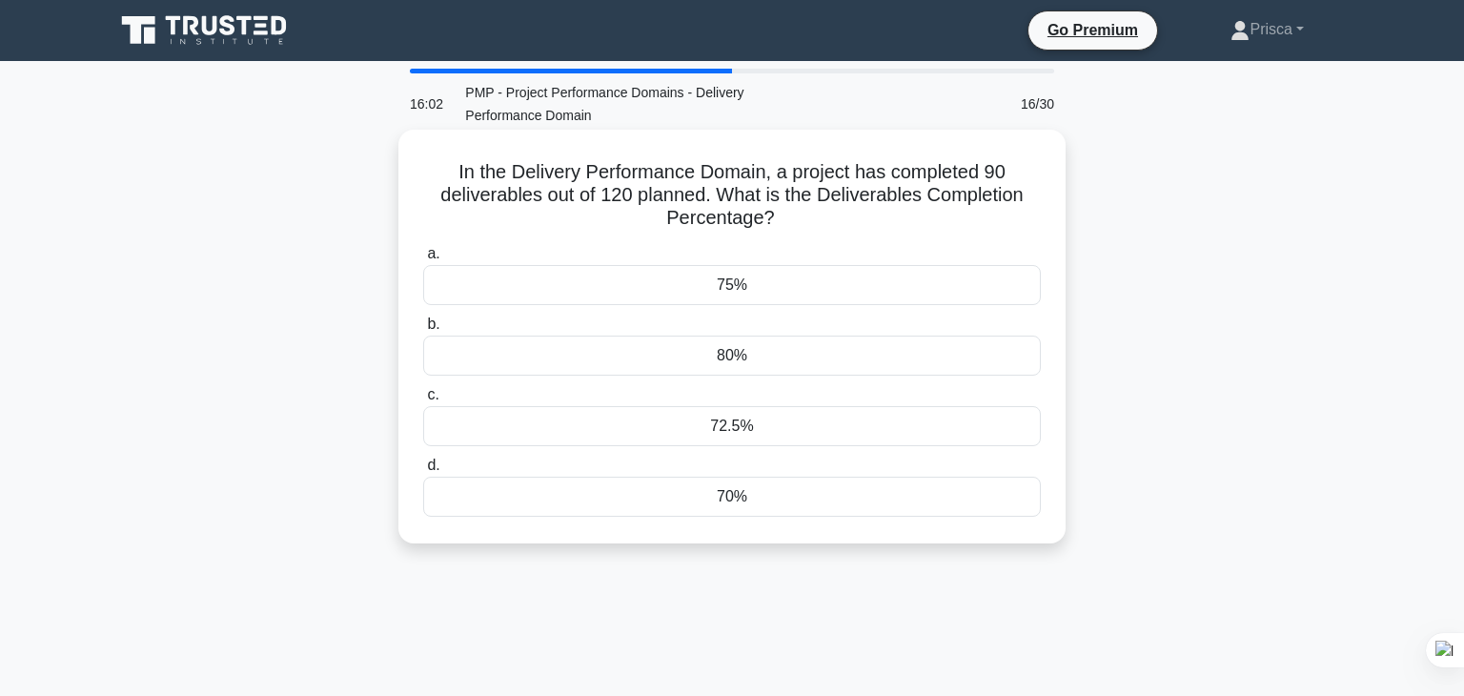
click at [760, 274] on div "75%" at bounding box center [732, 285] width 618 height 40
click at [423, 260] on input "a. 75%" at bounding box center [423, 254] width 0 height 12
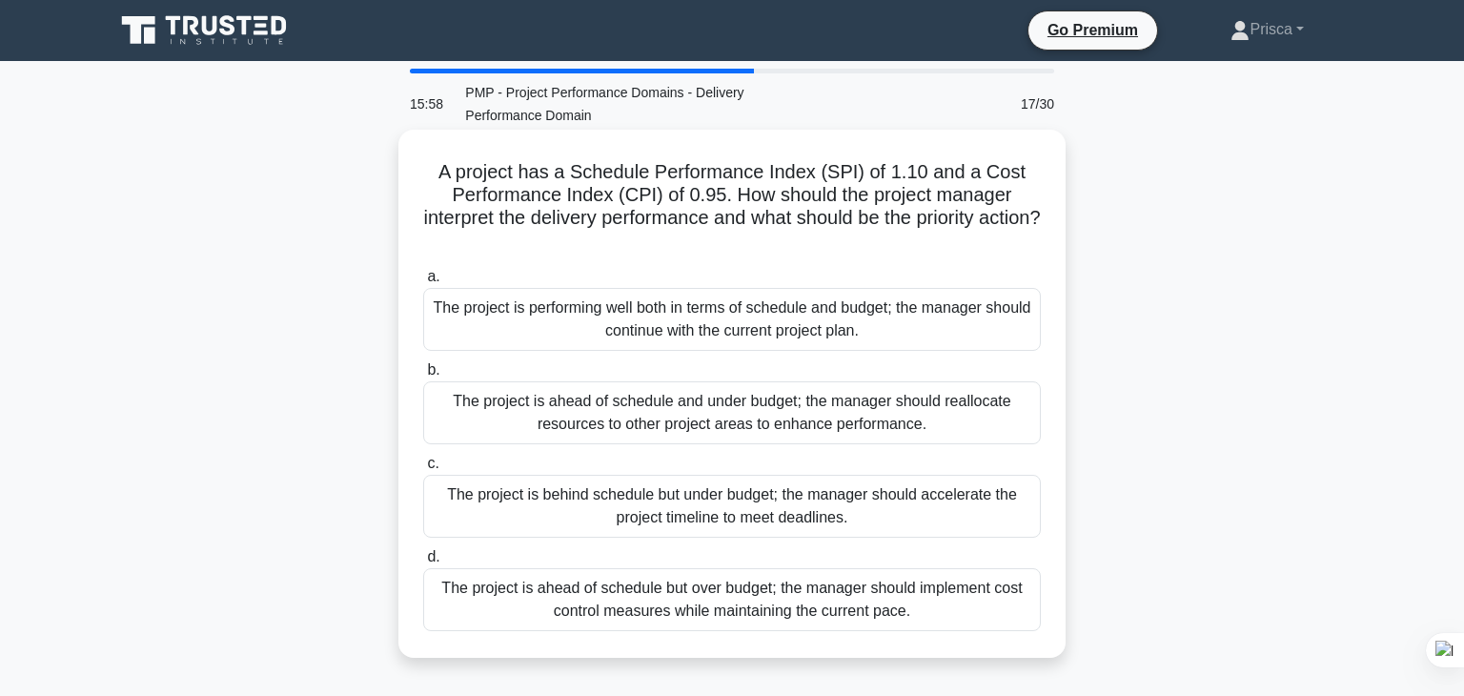
click at [843, 317] on div "The project is performing well both in terms of schedule and budget; the manage…" at bounding box center [732, 319] width 618 height 63
click at [423, 283] on input "a. The project is performing well both in terms of schedule and budget; the man…" at bounding box center [423, 277] width 0 height 12
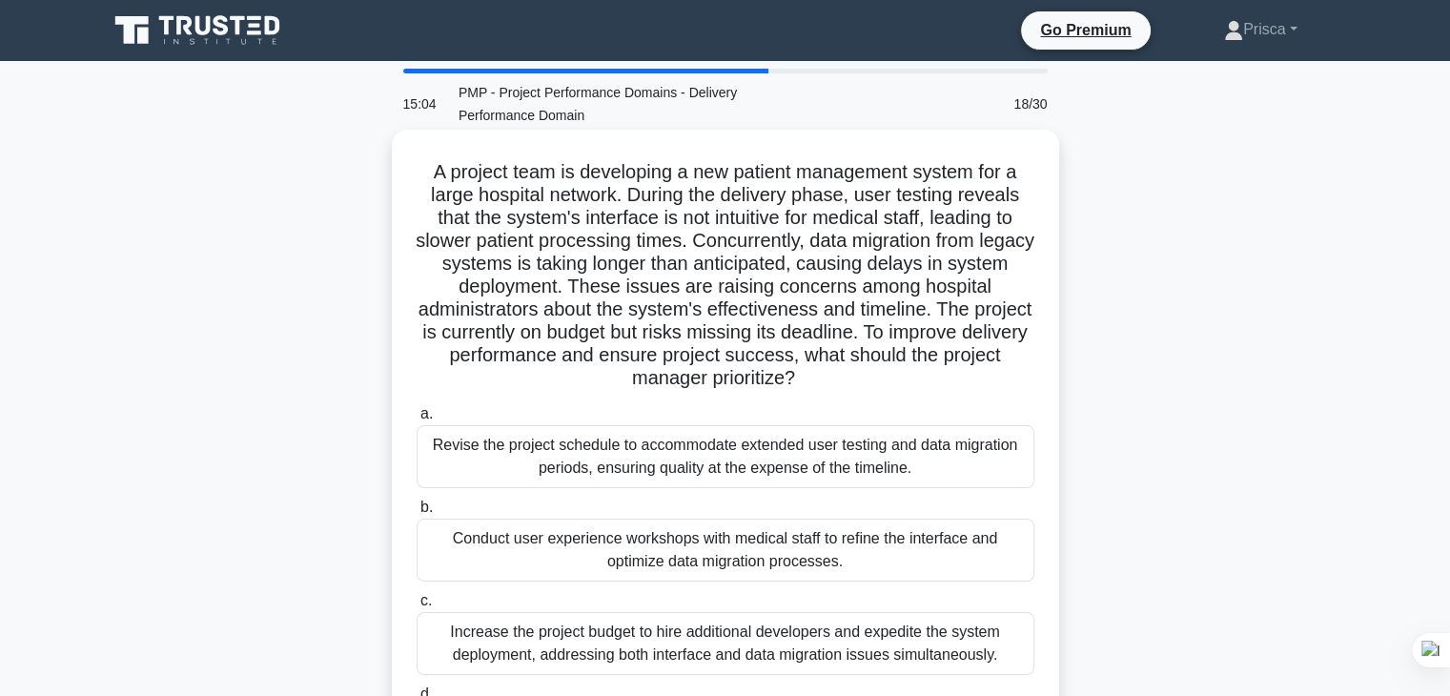
click at [671, 459] on div "Revise the project schedule to accommodate extended user testing and data migra…" at bounding box center [726, 456] width 618 height 63
click at [417, 420] on input "a. Revise the project schedule to accommodate extended user testing and data mi…" at bounding box center [417, 414] width 0 height 12
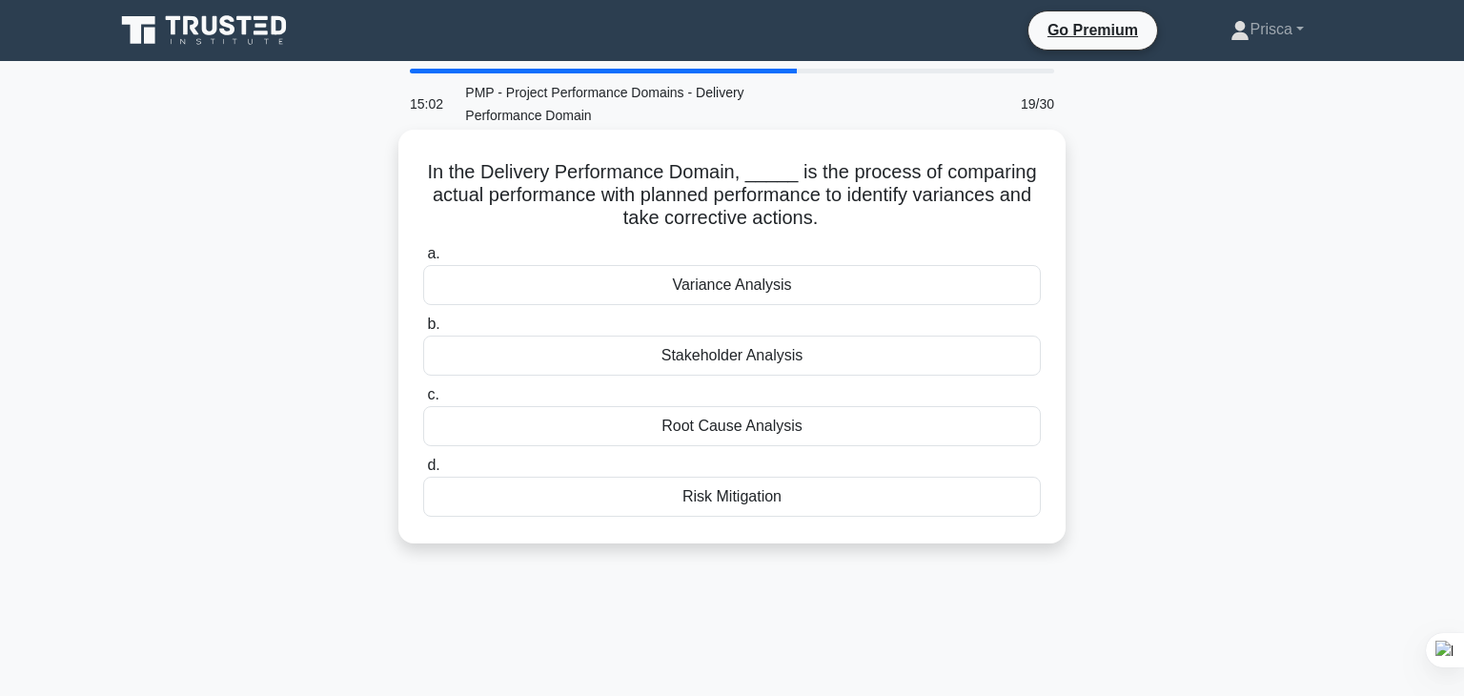
click at [753, 344] on div "Stakeholder Analysis" at bounding box center [732, 356] width 618 height 40
click at [423, 331] on input "b. Stakeholder Analysis" at bounding box center [423, 324] width 0 height 12
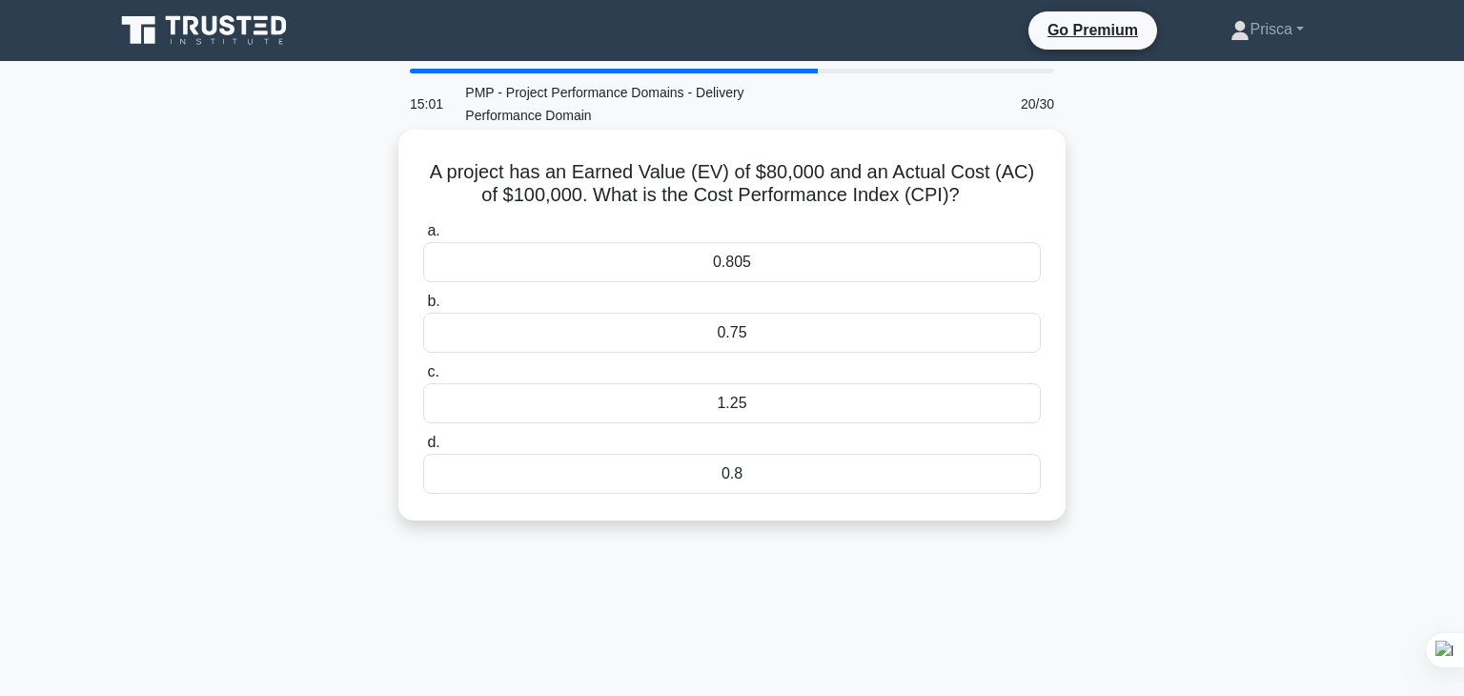
click at [744, 321] on div "0.75" at bounding box center [732, 333] width 618 height 40
click at [423, 308] on input "b. 0.75" at bounding box center [423, 302] width 0 height 12
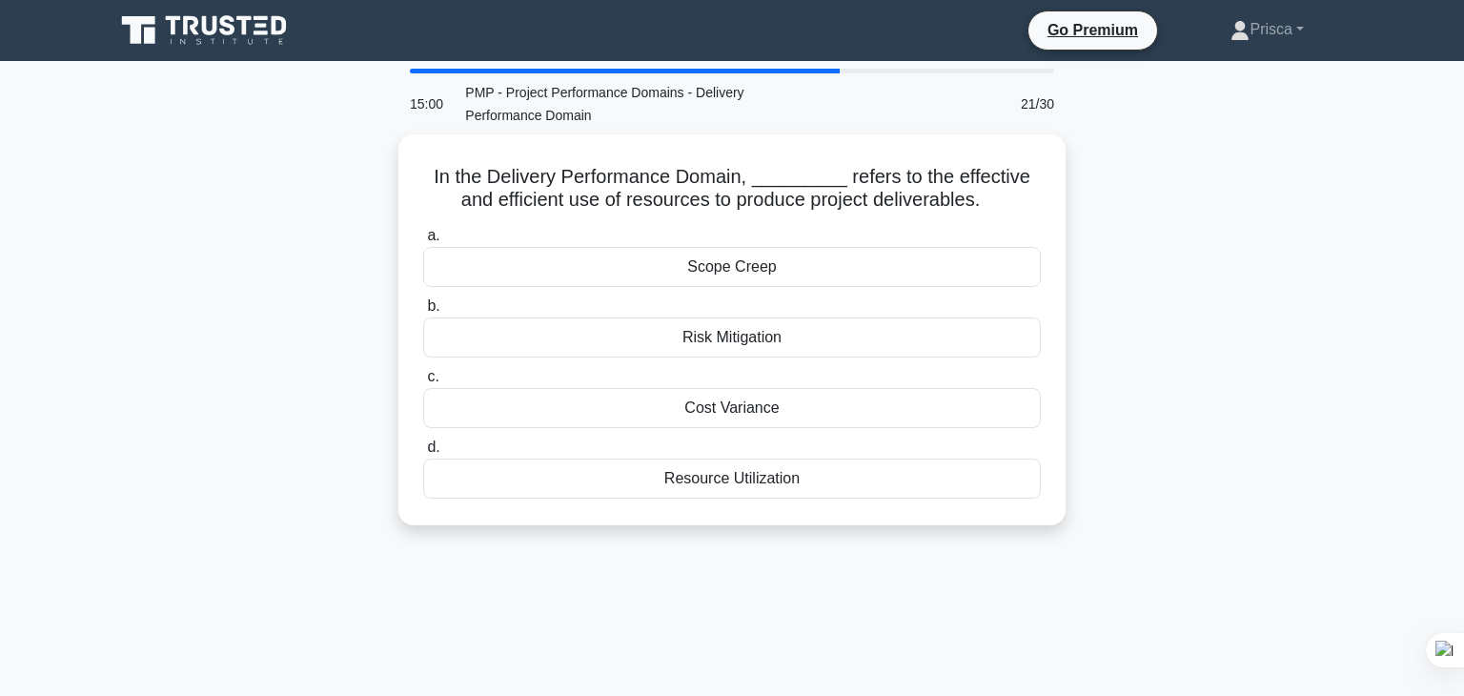
click at [744, 321] on div "Risk Mitigation" at bounding box center [732, 337] width 618 height 40
click at [423, 313] on input "b. Risk Mitigation" at bounding box center [423, 306] width 0 height 12
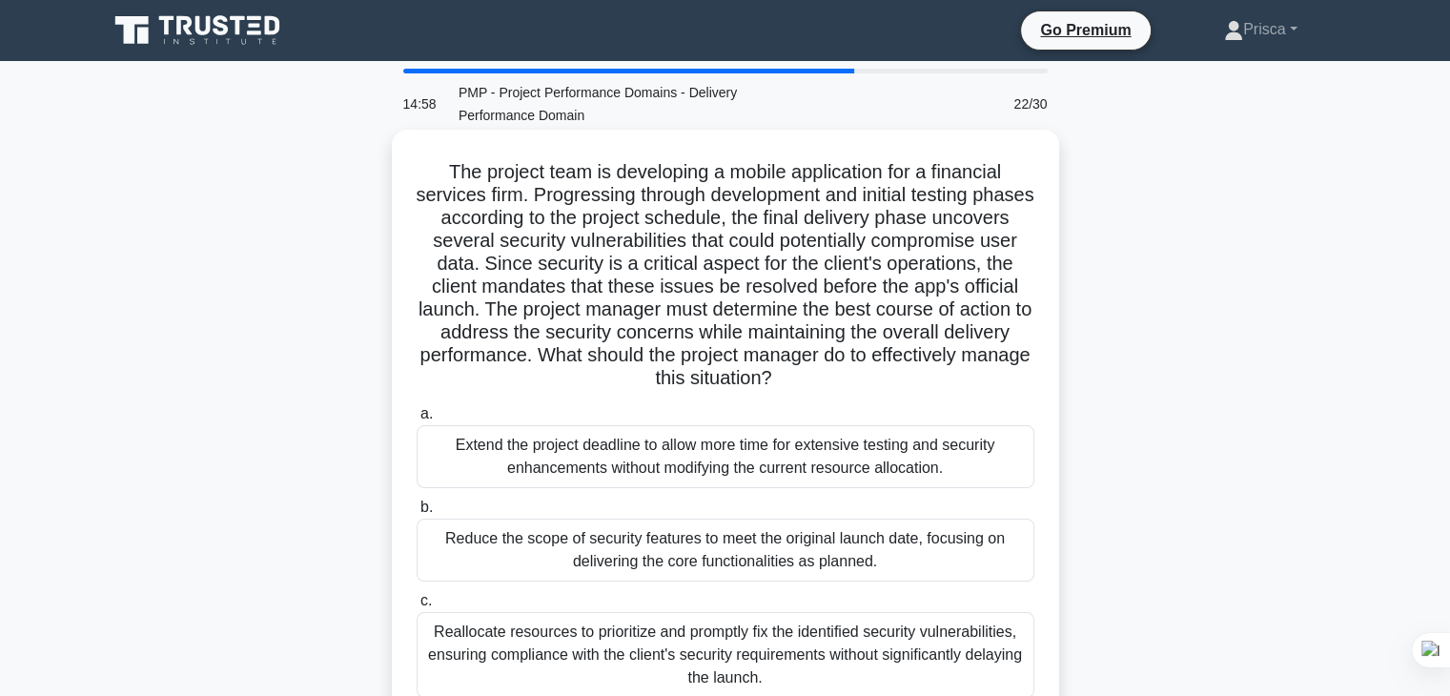
click at [728, 438] on div "Extend the project deadline to allow more time for extensive testing and securi…" at bounding box center [726, 456] width 618 height 63
click at [417, 420] on input "a. Extend the project deadline to allow more time for extensive testing and sec…" at bounding box center [417, 414] width 0 height 12
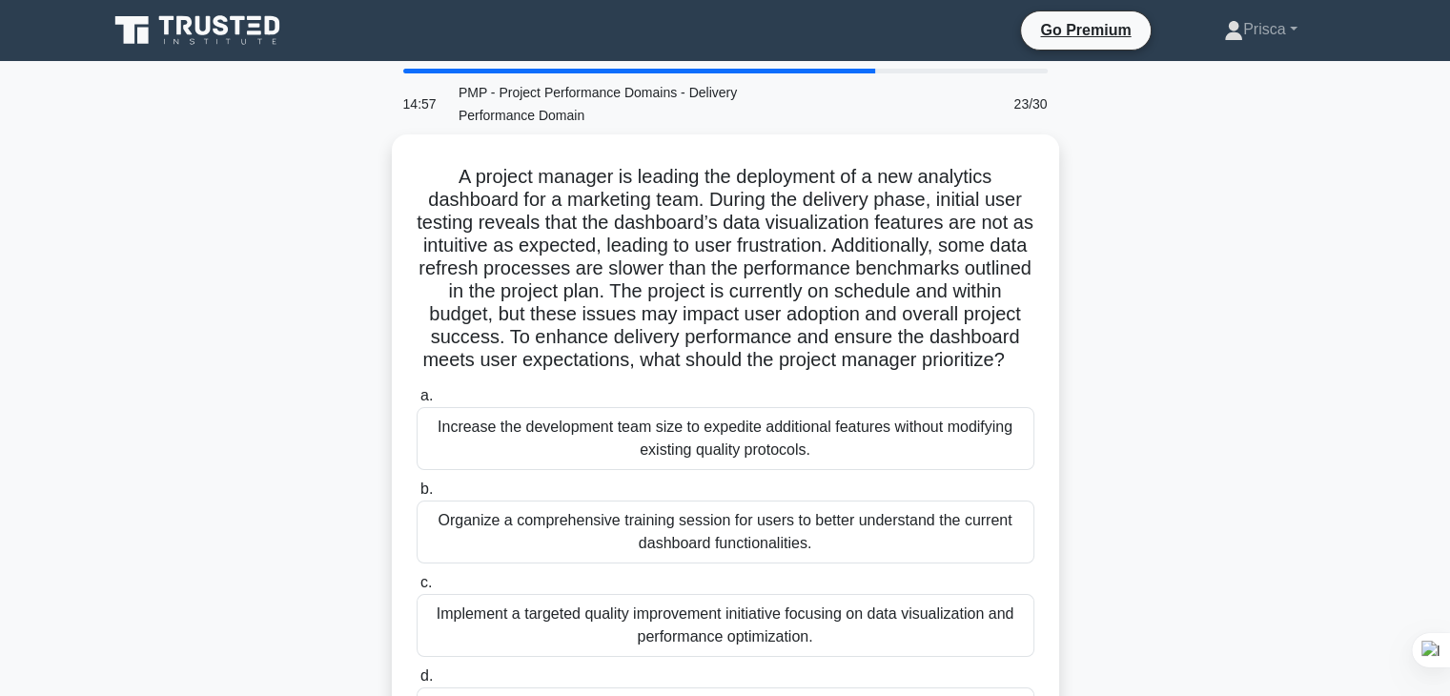
click at [728, 438] on div "Increase the development team size to expedite additional features without modi…" at bounding box center [726, 438] width 618 height 63
click at [417, 402] on input "a. Increase the development team size to expedite additional features without m…" at bounding box center [417, 396] width 0 height 12
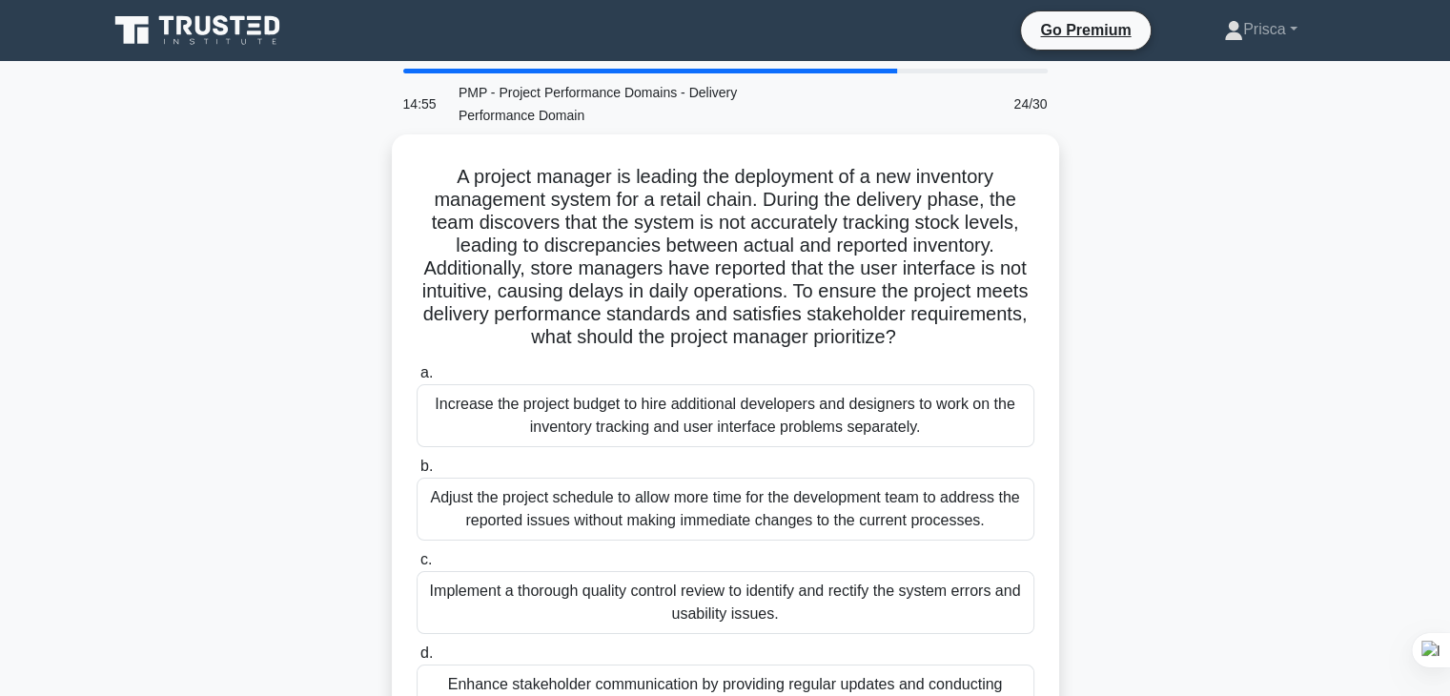
click at [728, 438] on div "a. Increase the project budget to hire additional developers and designers to w…" at bounding box center [725, 556] width 641 height 397
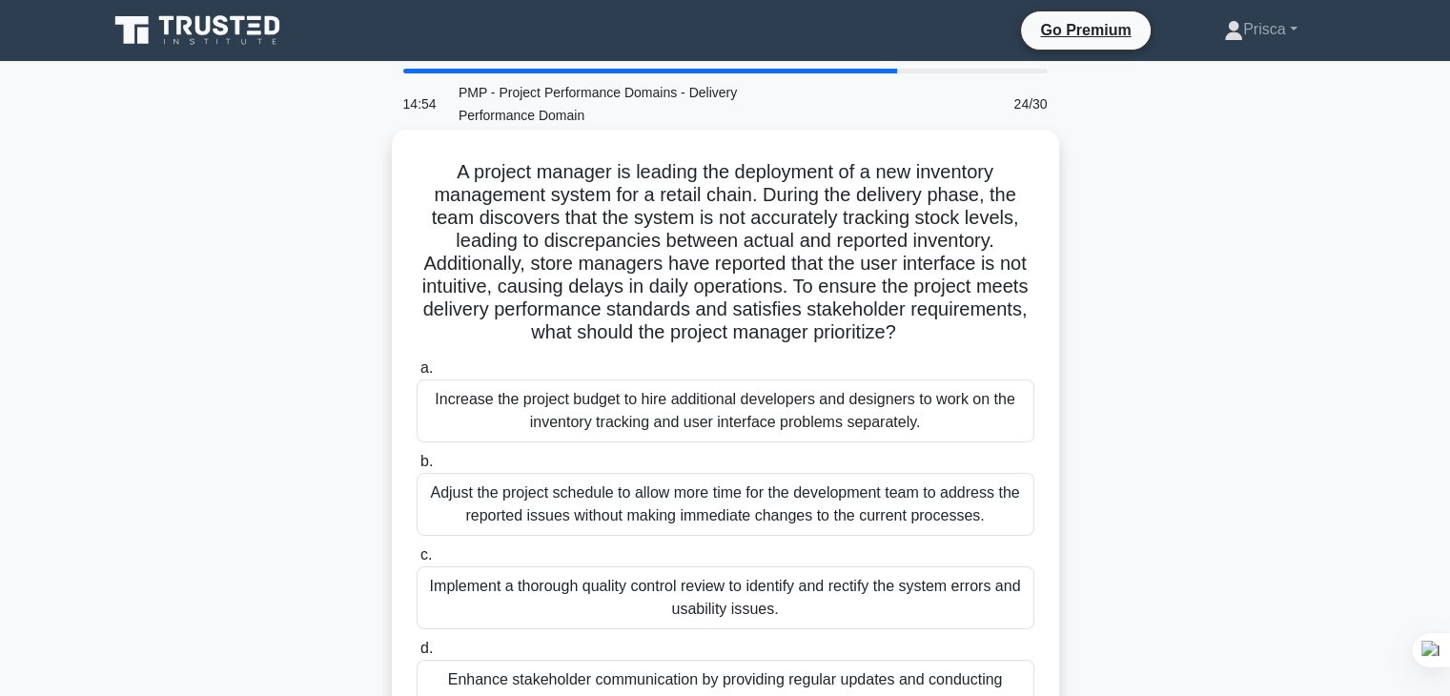
click at [725, 410] on div "Increase the project budget to hire additional developers and designers to work…" at bounding box center [726, 410] width 618 height 63
click at [417, 375] on input "a. Increase the project budget to hire additional developers and designers to w…" at bounding box center [417, 368] width 0 height 12
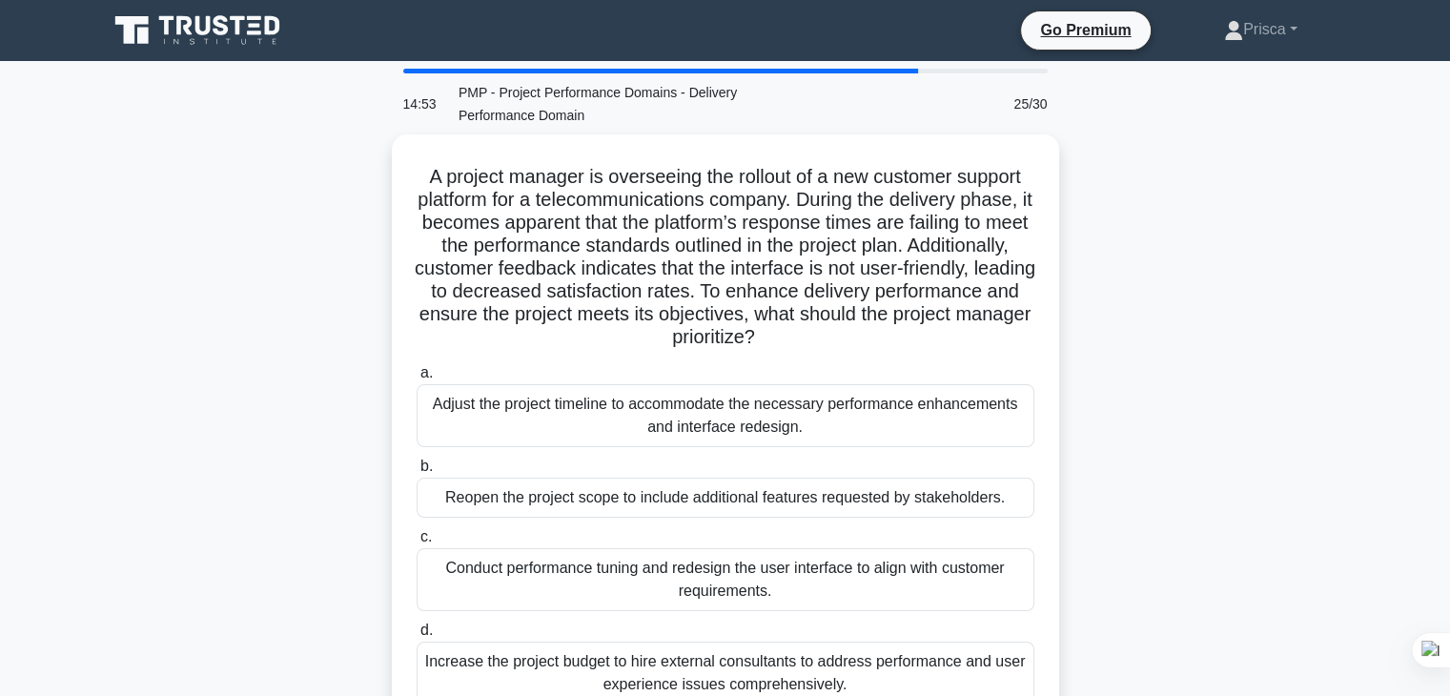
click at [725, 410] on div "Adjust the project timeline to accommodate the necessary performance enhancemen…" at bounding box center [726, 415] width 618 height 63
click at [417, 379] on input "a. Adjust the project timeline to accommodate the necessary performance enhance…" at bounding box center [417, 373] width 0 height 12
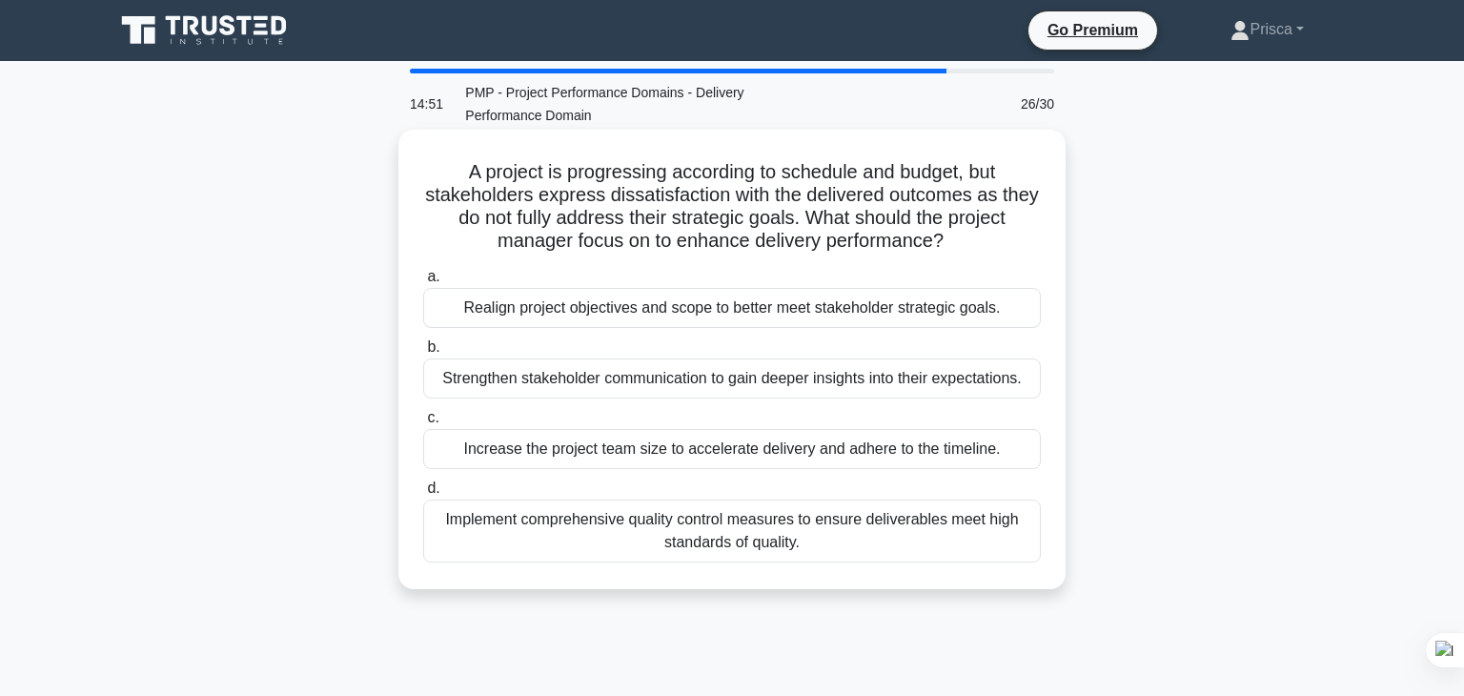
click at [724, 373] on div "Strengthen stakeholder communication to gain deeper insights into their expecta…" at bounding box center [732, 378] width 618 height 40
click at [423, 354] on input "b. Strengthen stakeholder communication to gain deeper insights into their expe…" at bounding box center [423, 347] width 0 height 12
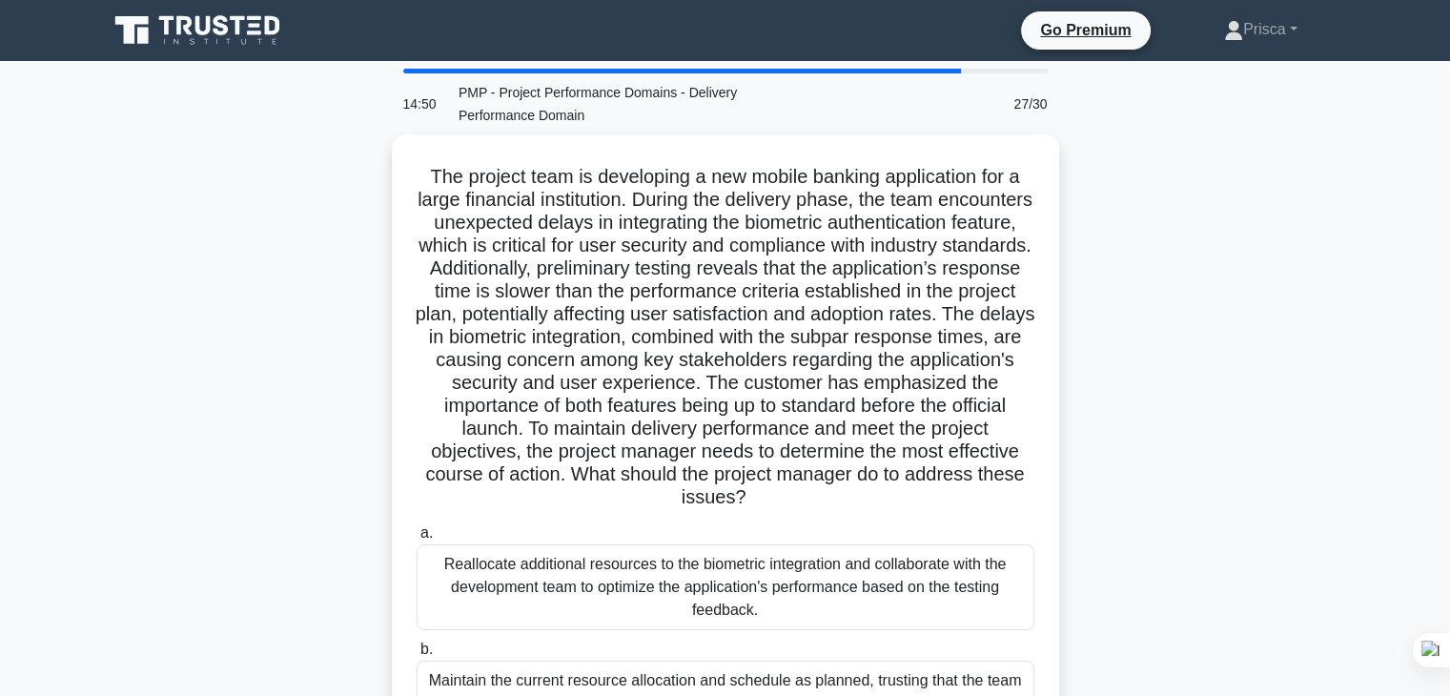
click at [724, 373] on h5 "The project team is developing a new mobile banking application for a large fin…" at bounding box center [726, 337] width 622 height 345
